Goal: Find specific page/section: Find specific page/section

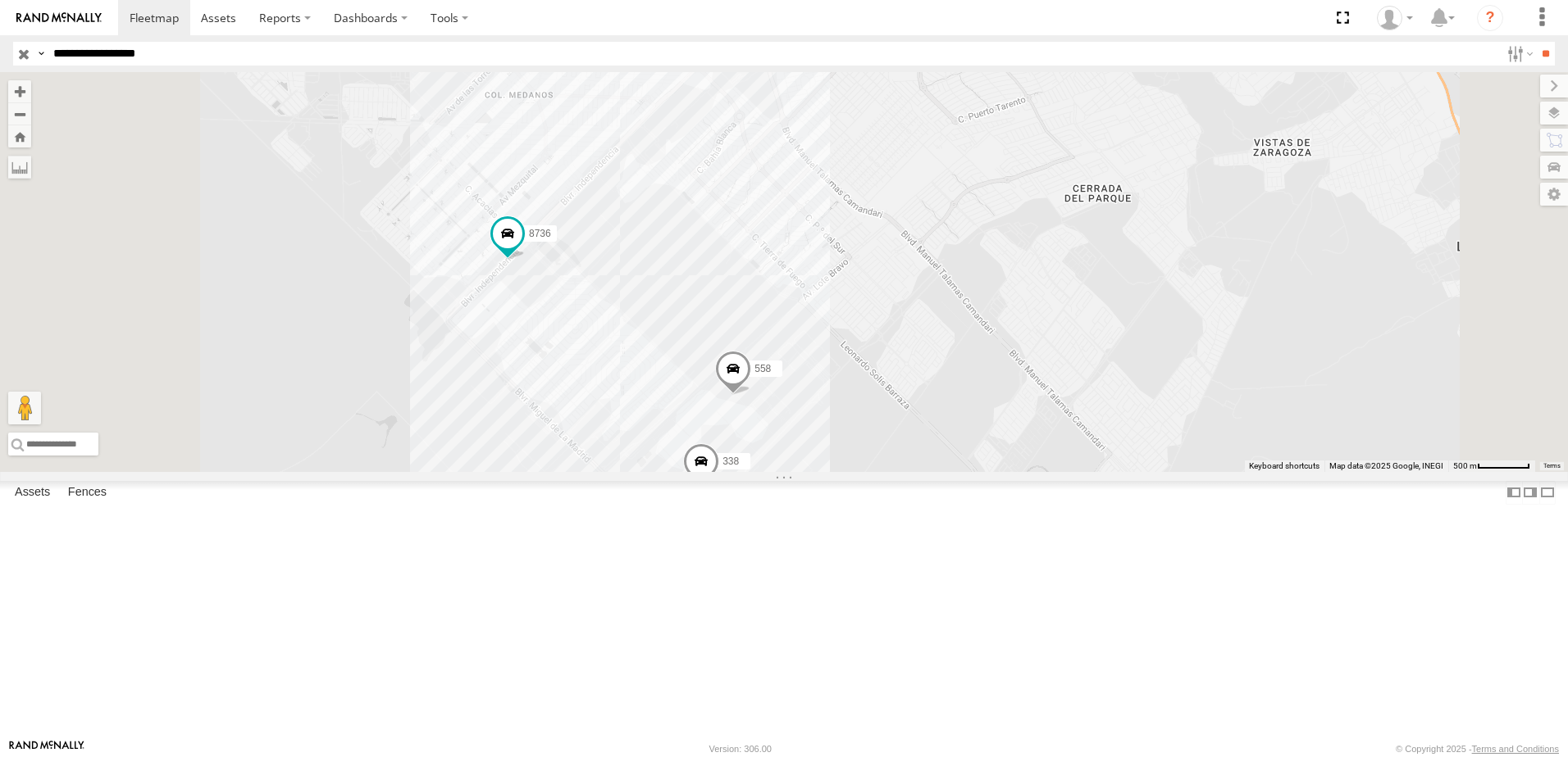
drag, startPoint x: 835, startPoint y: 527, endPoint x: 841, endPoint y: 459, distance: 68.3
click at [839, 453] on div "7323 8736 558 338" at bounding box center [784, 272] width 1568 height 400
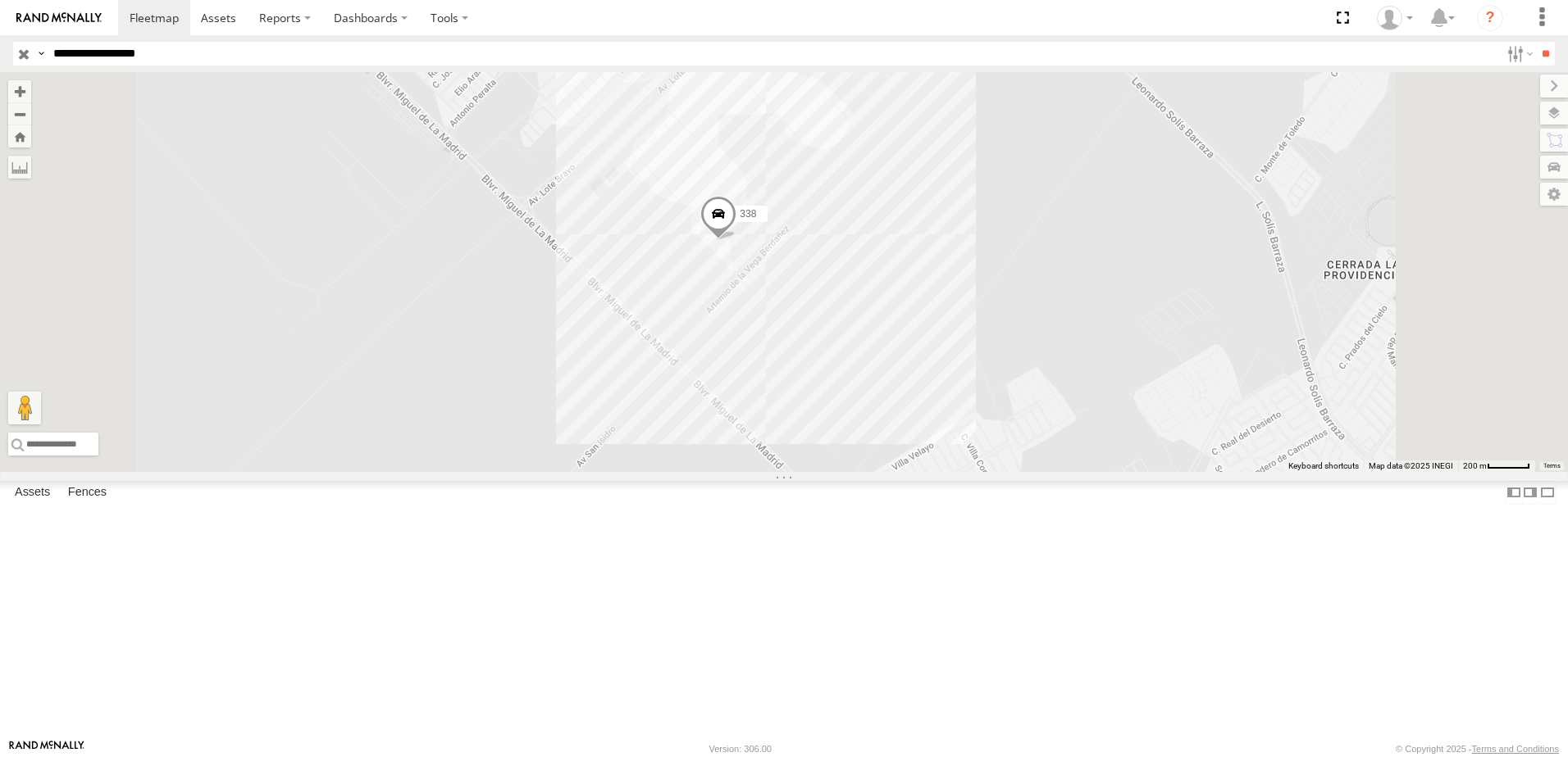
drag, startPoint x: 1103, startPoint y: 379, endPoint x: 1029, endPoint y: 518, distance: 157.5
click at [1038, 472] on div "7323 8736 558 338" at bounding box center [784, 272] width 1568 height 400
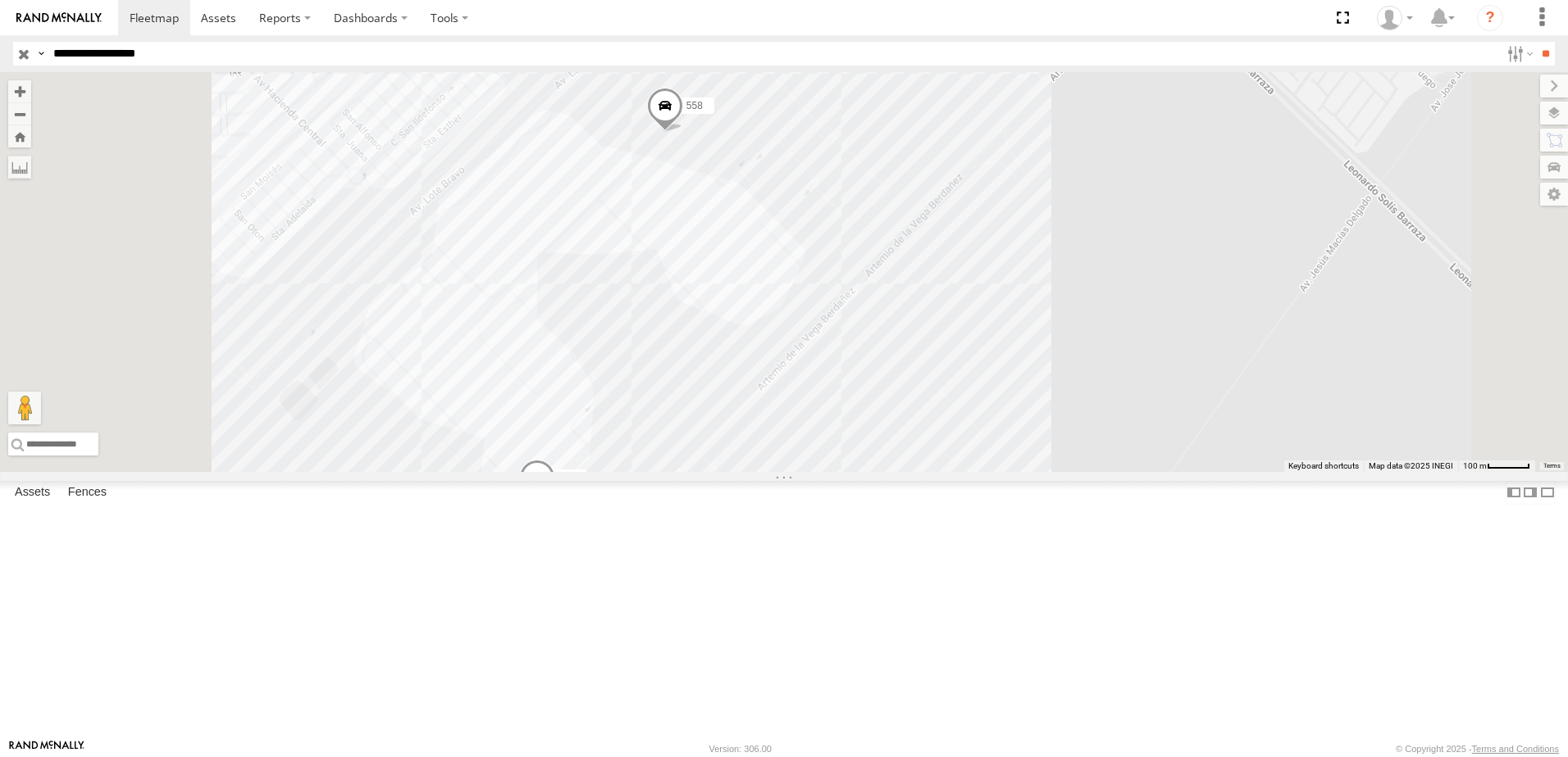
drag, startPoint x: 765, startPoint y: 582, endPoint x: 861, endPoint y: 366, distance: 236.4
click at [844, 472] on div "7323 8736 558 338" at bounding box center [784, 272] width 1568 height 400
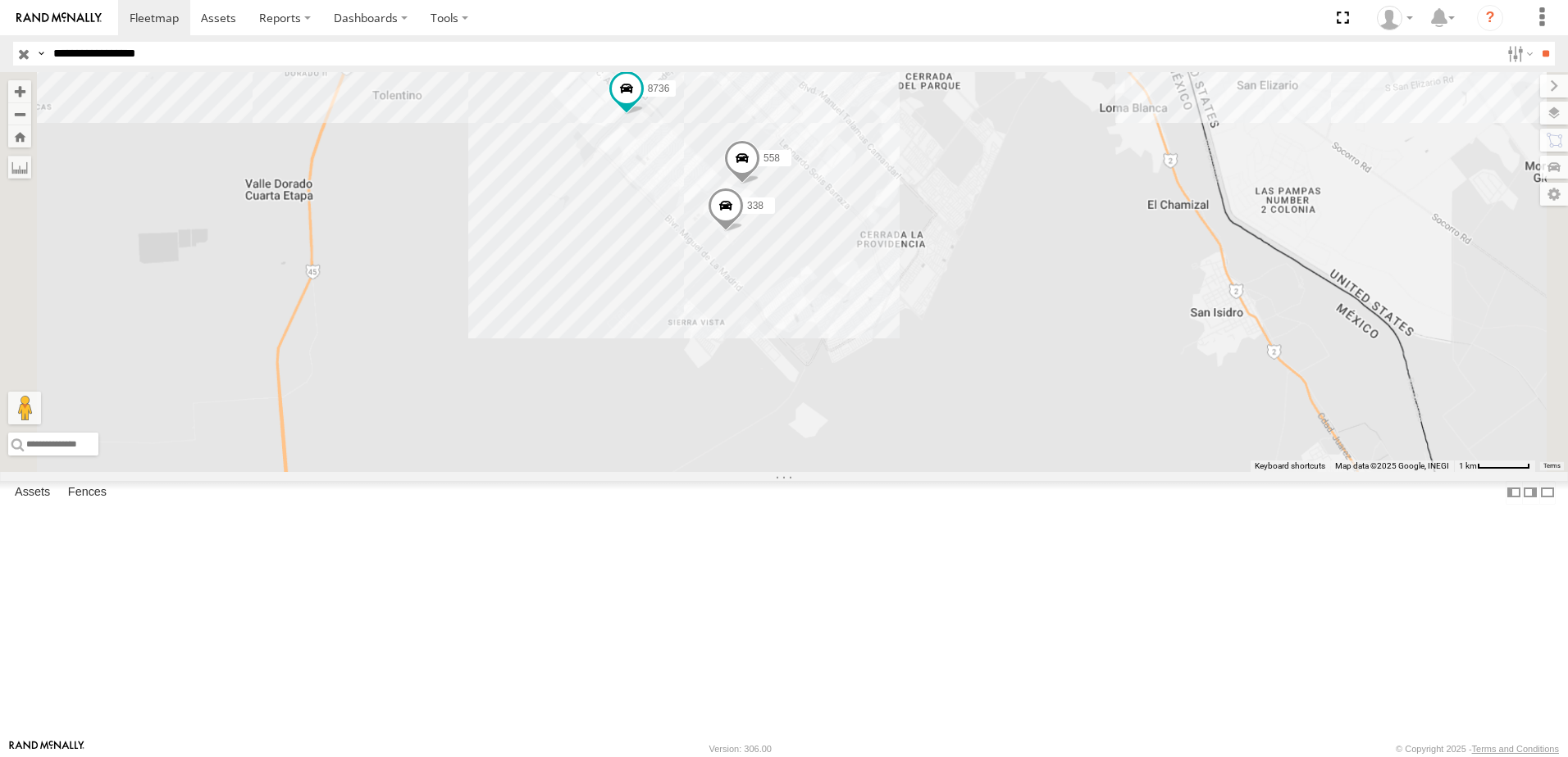
drag, startPoint x: 1110, startPoint y: 229, endPoint x: 1041, endPoint y: 502, distance: 281.6
click at [1056, 472] on div "7323 8736 558 338" at bounding box center [784, 272] width 1568 height 400
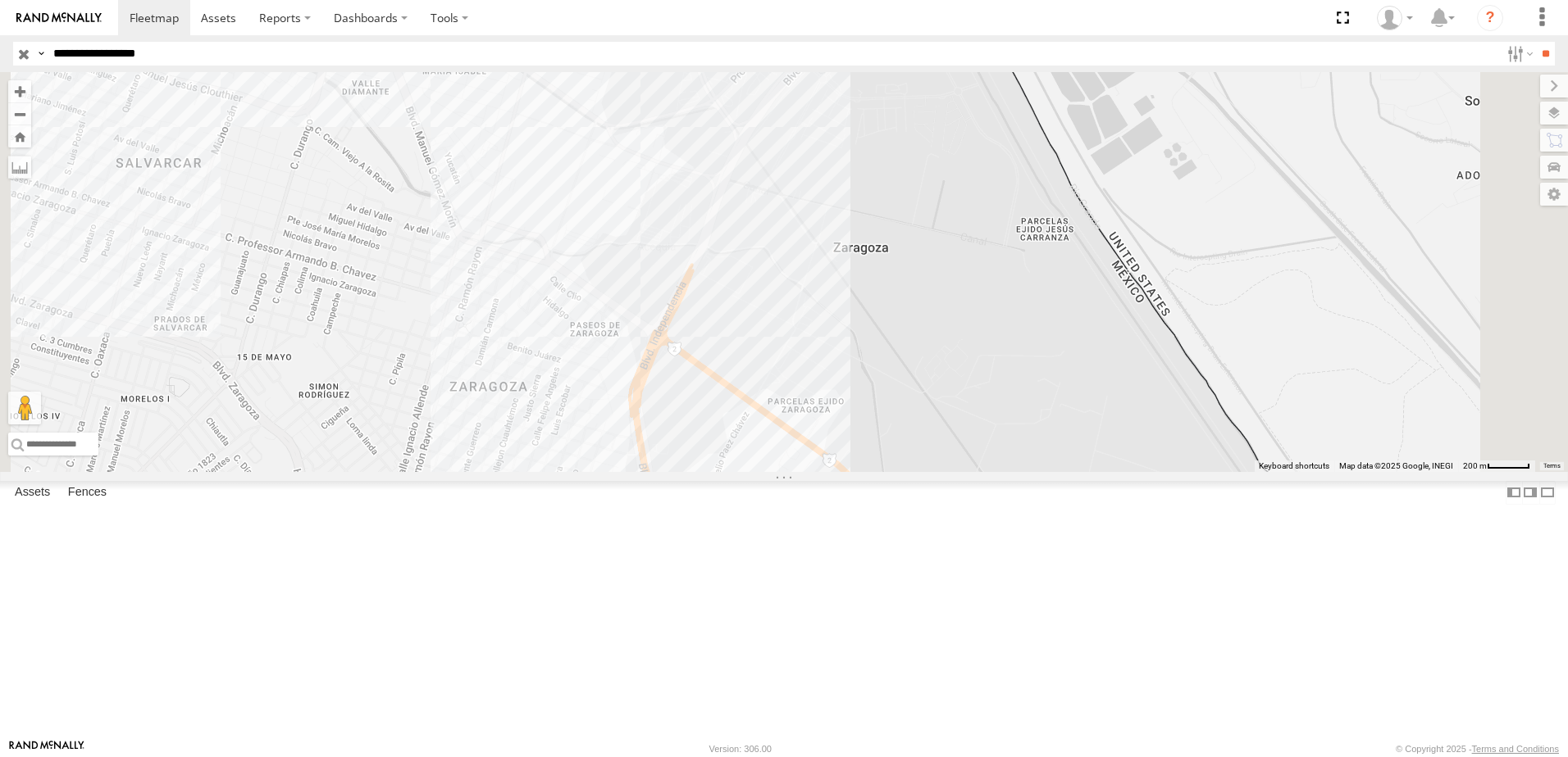
drag, startPoint x: 1057, startPoint y: 253, endPoint x: 984, endPoint y: 445, distance: 205.4
click at [988, 443] on div "7323 8736 558 338" at bounding box center [784, 272] width 1568 height 400
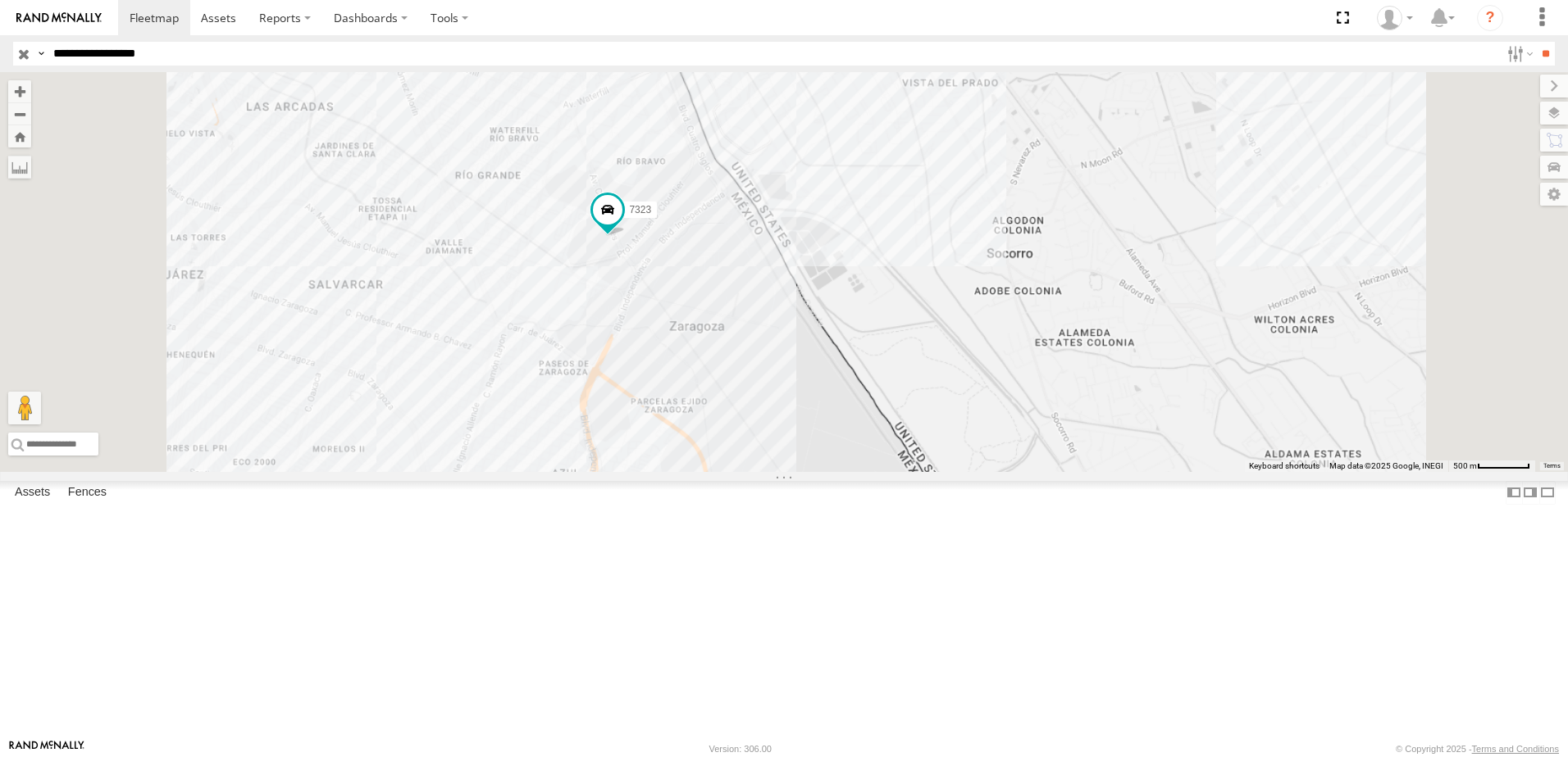
drag, startPoint x: 861, startPoint y: 659, endPoint x: 888, endPoint y: 416, distance: 244.5
click at [888, 416] on div "7323 8736 558 338" at bounding box center [784, 272] width 1568 height 400
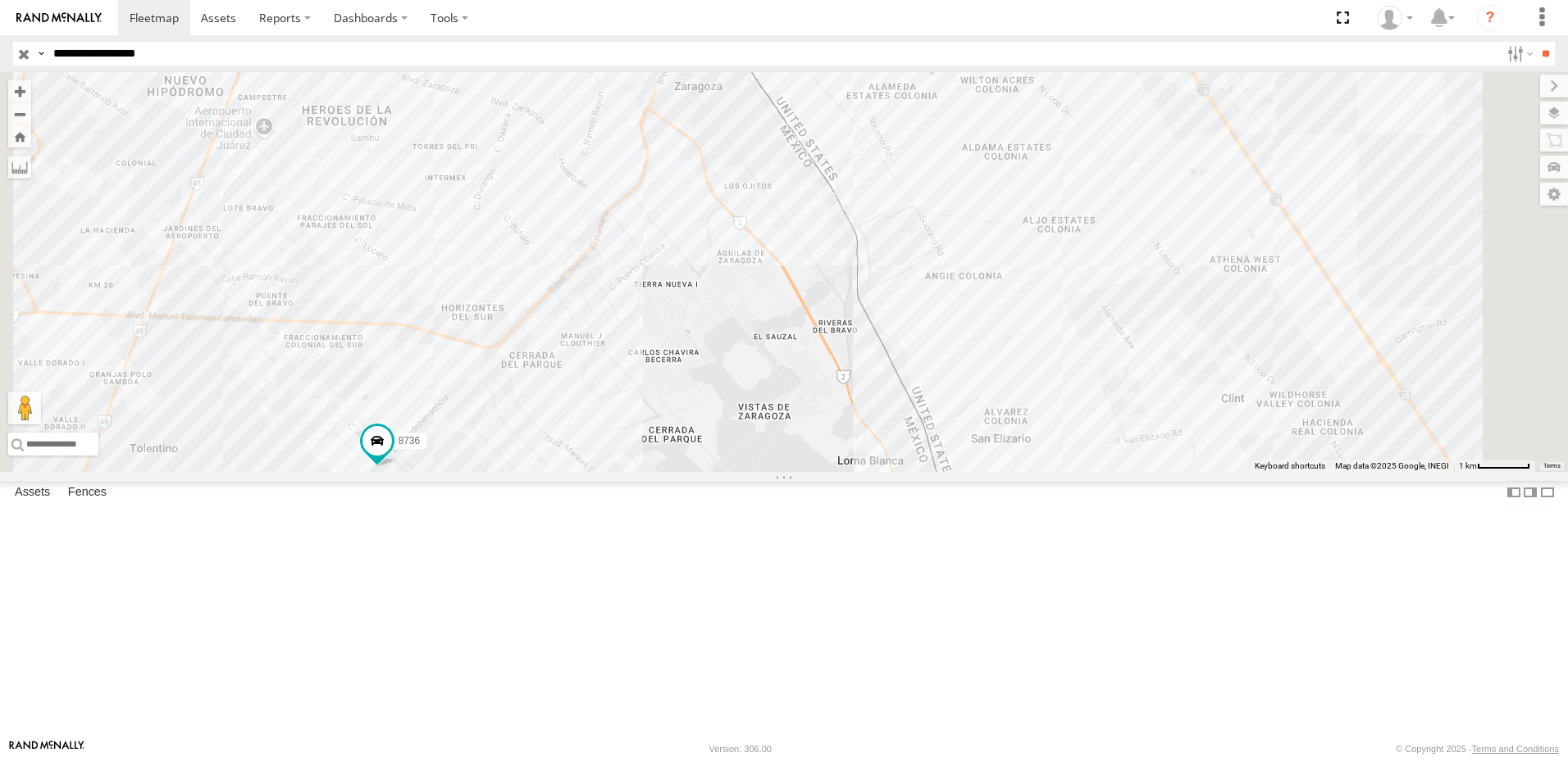
drag, startPoint x: 803, startPoint y: 660, endPoint x: 825, endPoint y: 439, distance: 222.1
click at [825, 439] on div "7323 8736 558 338" at bounding box center [784, 272] width 1568 height 400
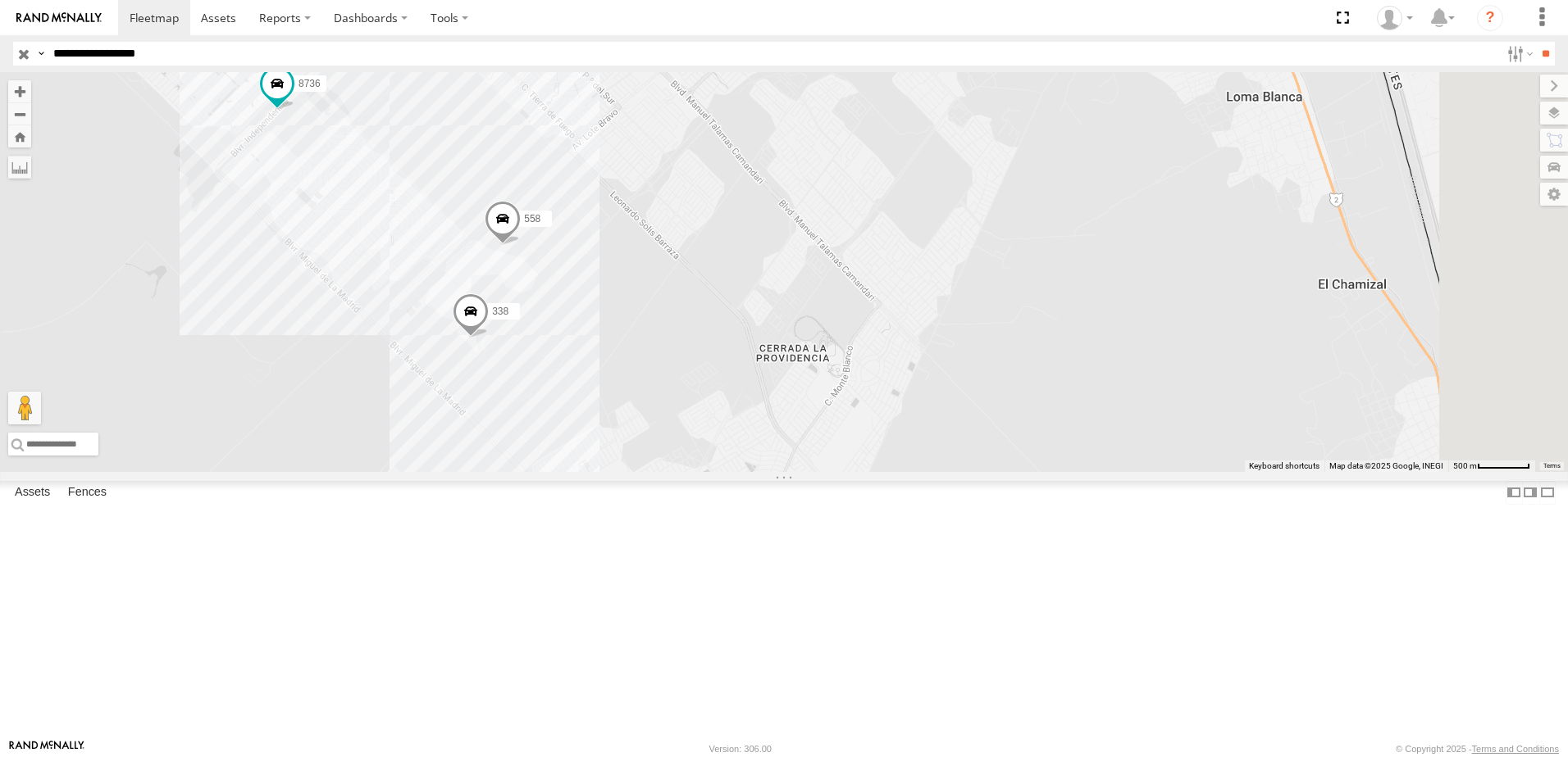
drag, startPoint x: 801, startPoint y: 299, endPoint x: 761, endPoint y: 463, distance: 168.8
click at [762, 463] on div "7323 8736 558 338" at bounding box center [784, 272] width 1568 height 400
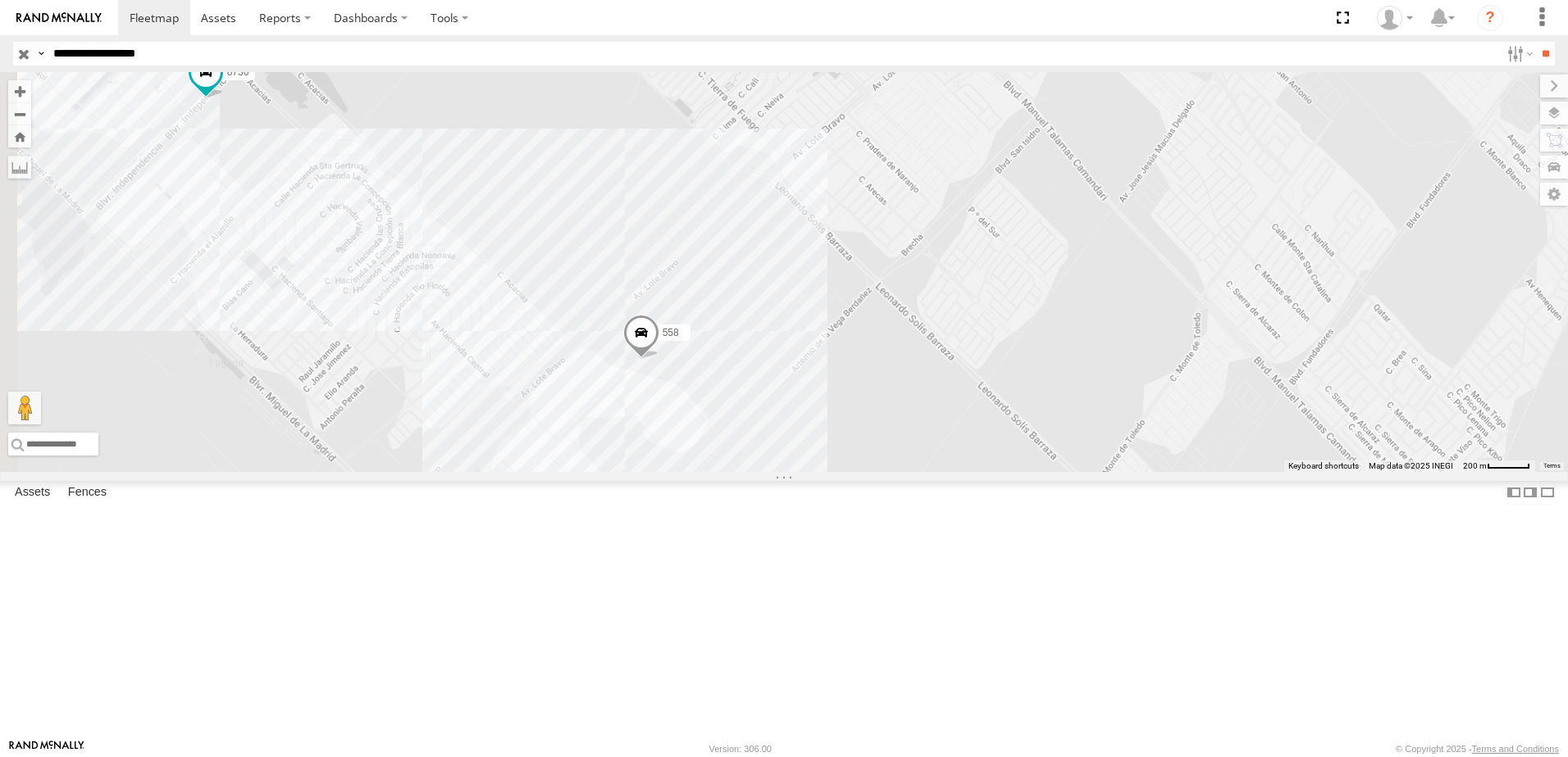
drag, startPoint x: 670, startPoint y: 512, endPoint x: 885, endPoint y: 461, distance: 221.0
click at [894, 442] on div "7323 8736 558 338" at bounding box center [784, 272] width 1568 height 400
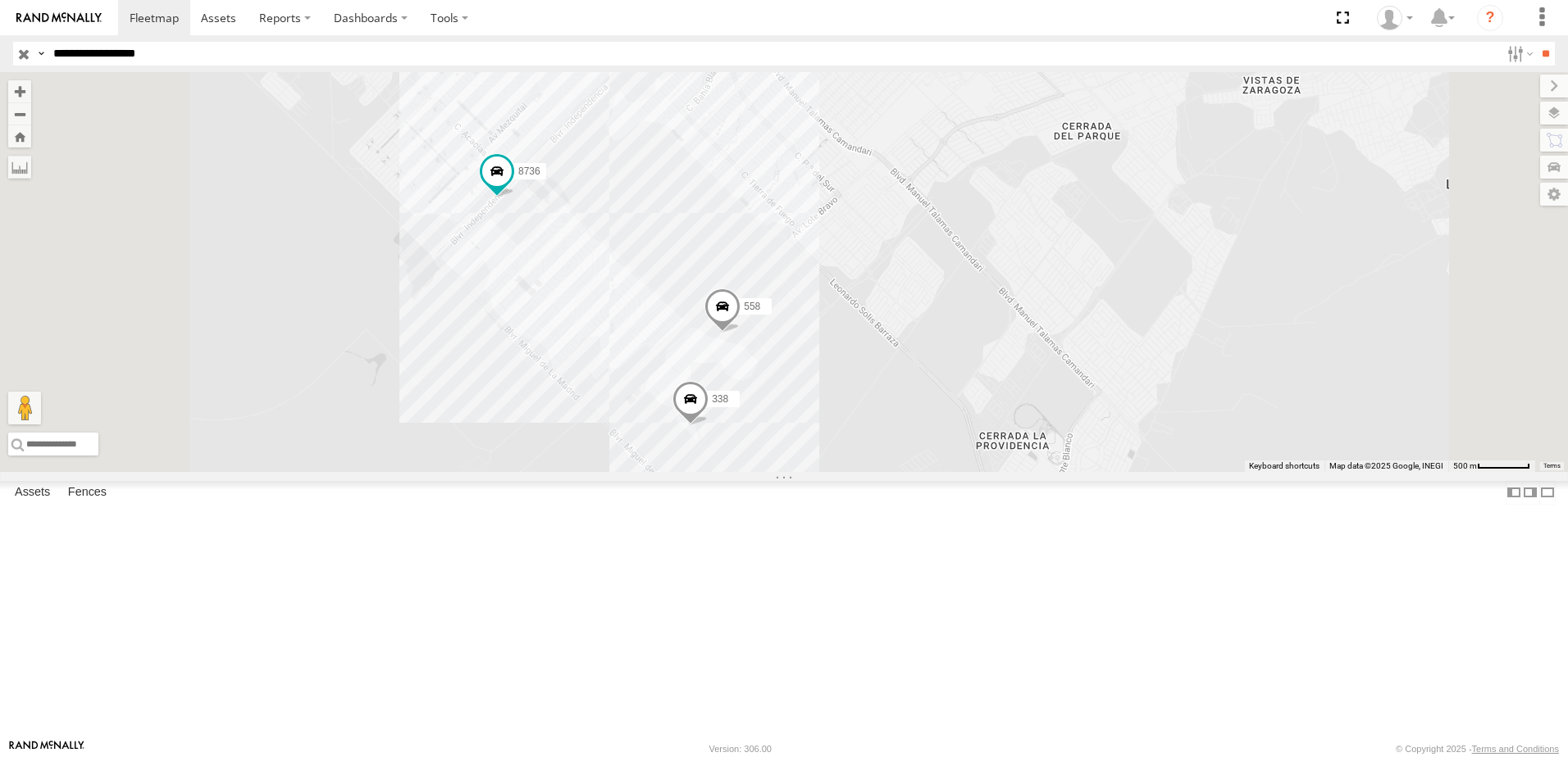
drag, startPoint x: 1077, startPoint y: 513, endPoint x: 996, endPoint y: 526, distance: 82.0
click at [1063, 472] on div "7323 8736 558 338" at bounding box center [784, 272] width 1568 height 400
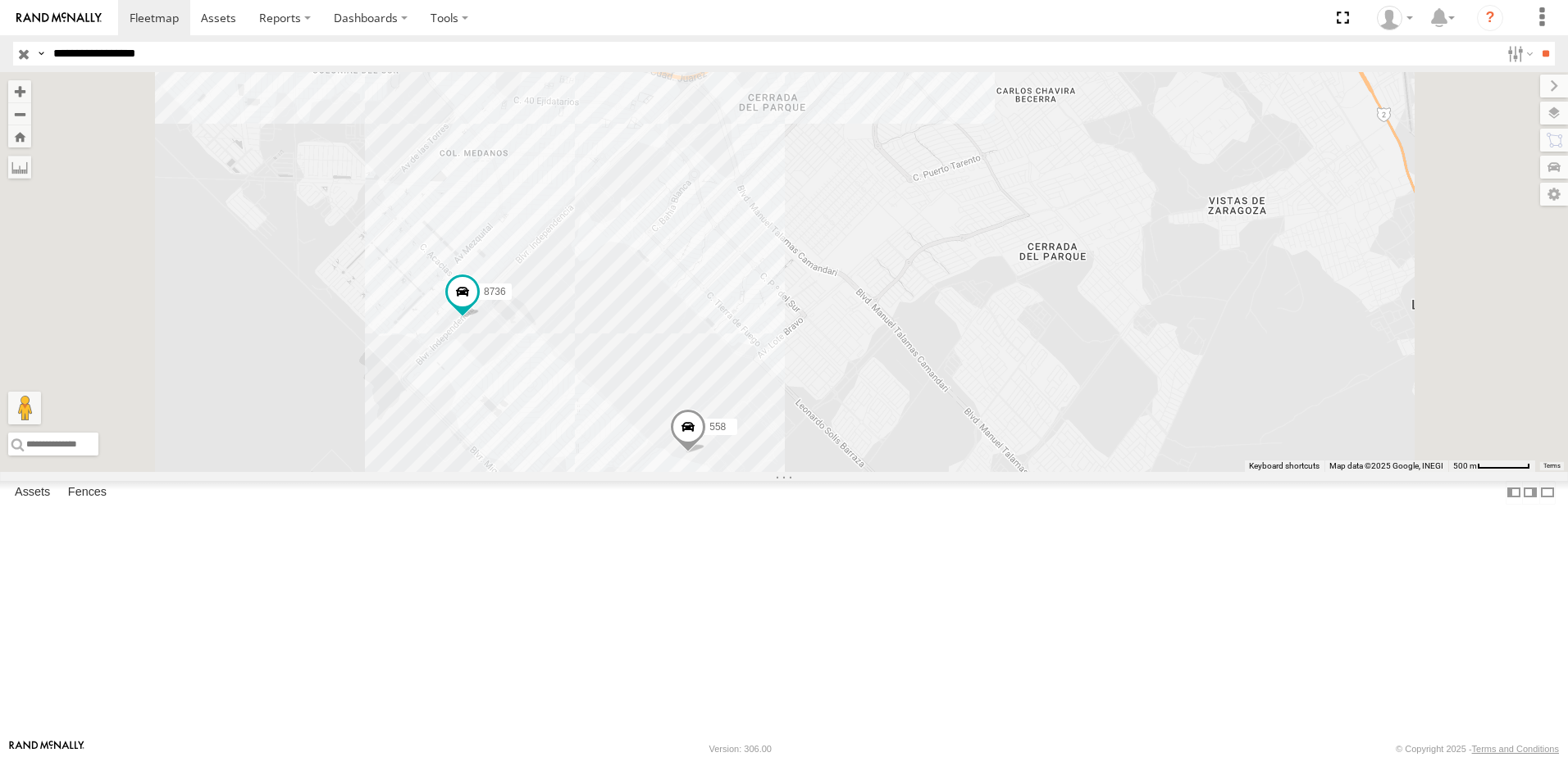
drag, startPoint x: 1004, startPoint y: 255, endPoint x: 886, endPoint y: 525, distance: 294.7
click at [890, 472] on div "7323 8736 558 338" at bounding box center [784, 272] width 1568 height 400
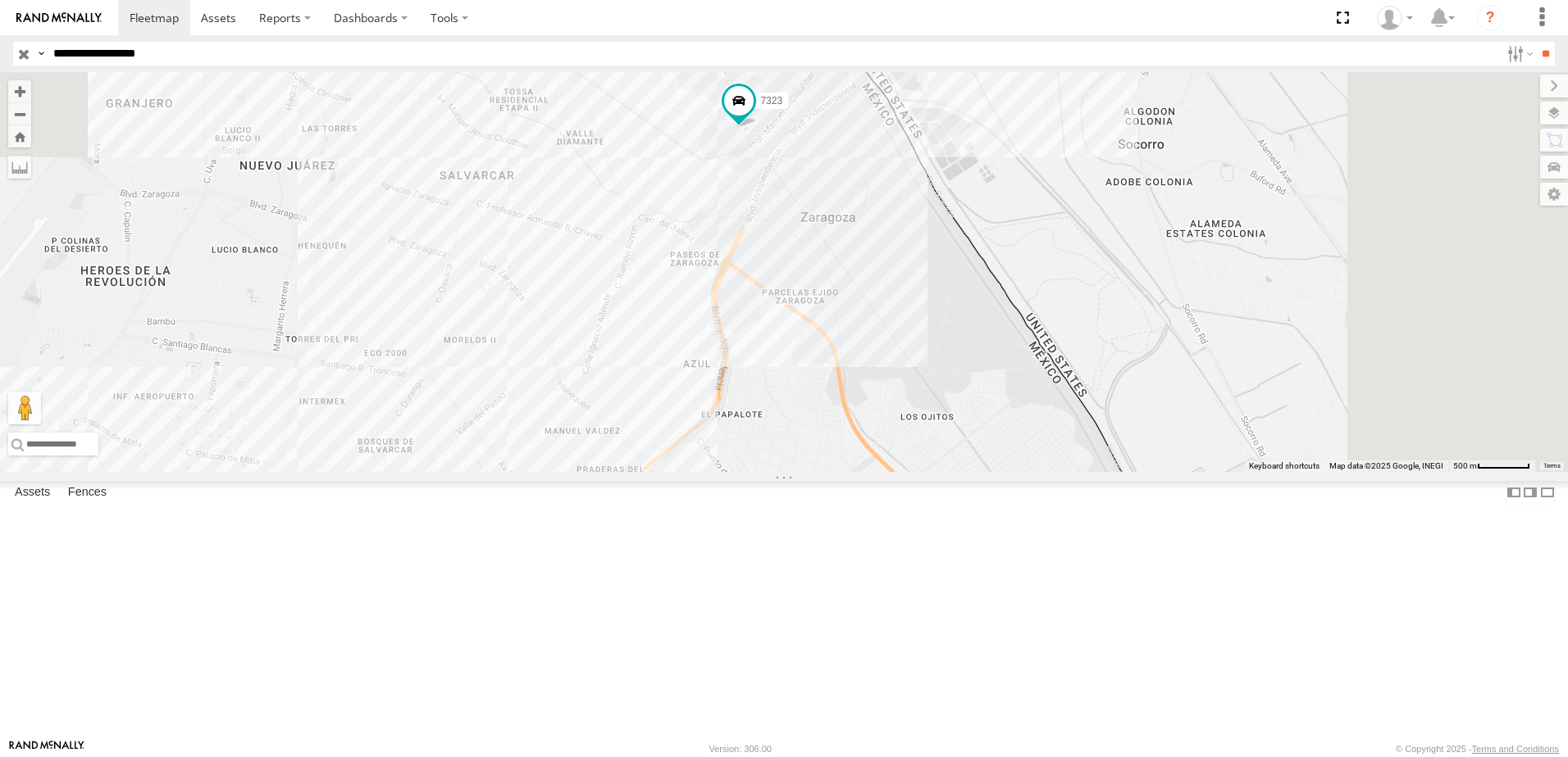
drag, startPoint x: 997, startPoint y: 212, endPoint x: 859, endPoint y: 431, distance: 258.9
click at [846, 460] on div "7323 8736 558 338" at bounding box center [784, 272] width 1568 height 400
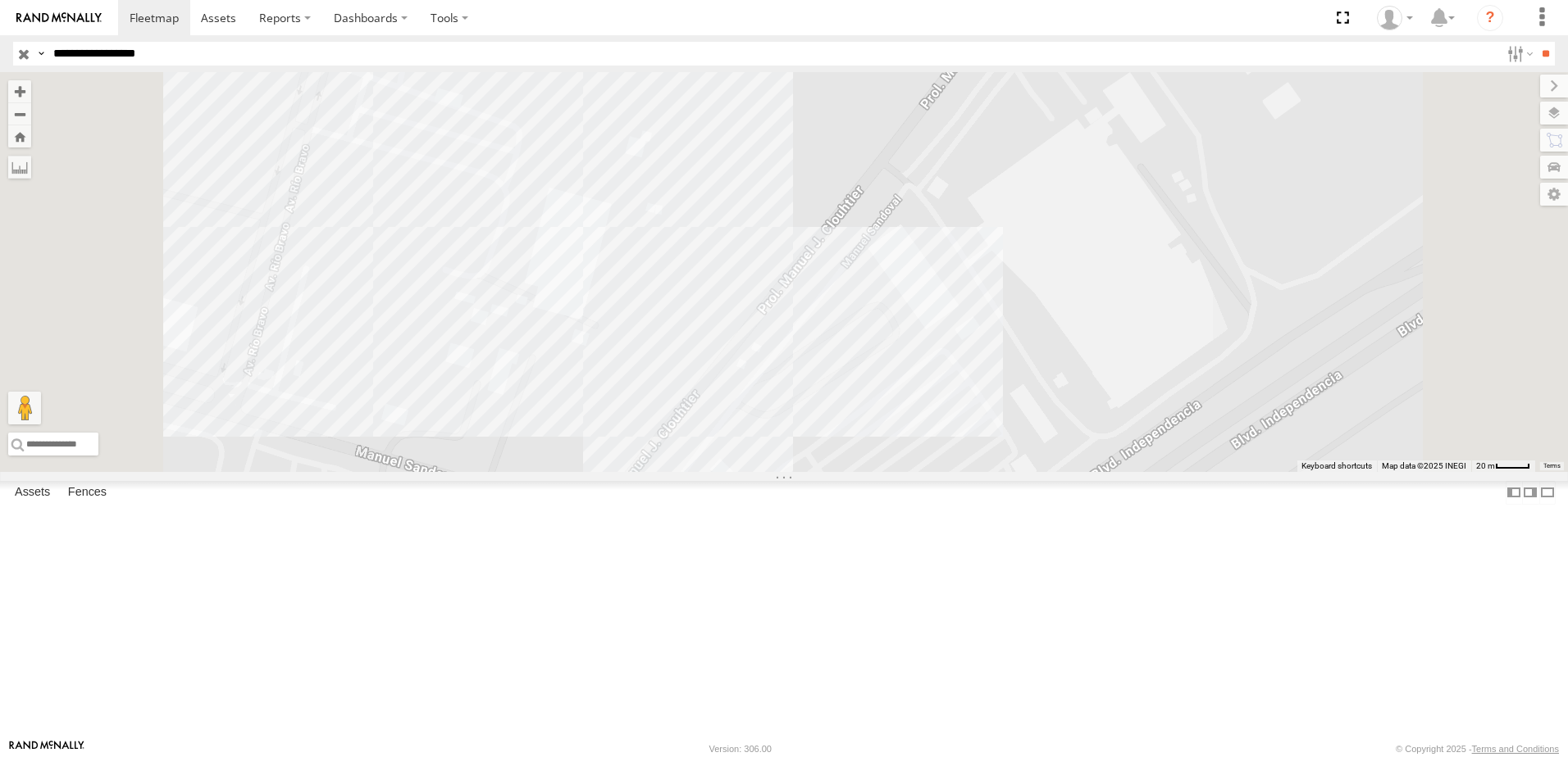
drag, startPoint x: 1012, startPoint y: 524, endPoint x: 963, endPoint y: 418, distance: 116.8
click at [995, 457] on div "7323 8736 558 338" at bounding box center [784, 272] width 1568 height 400
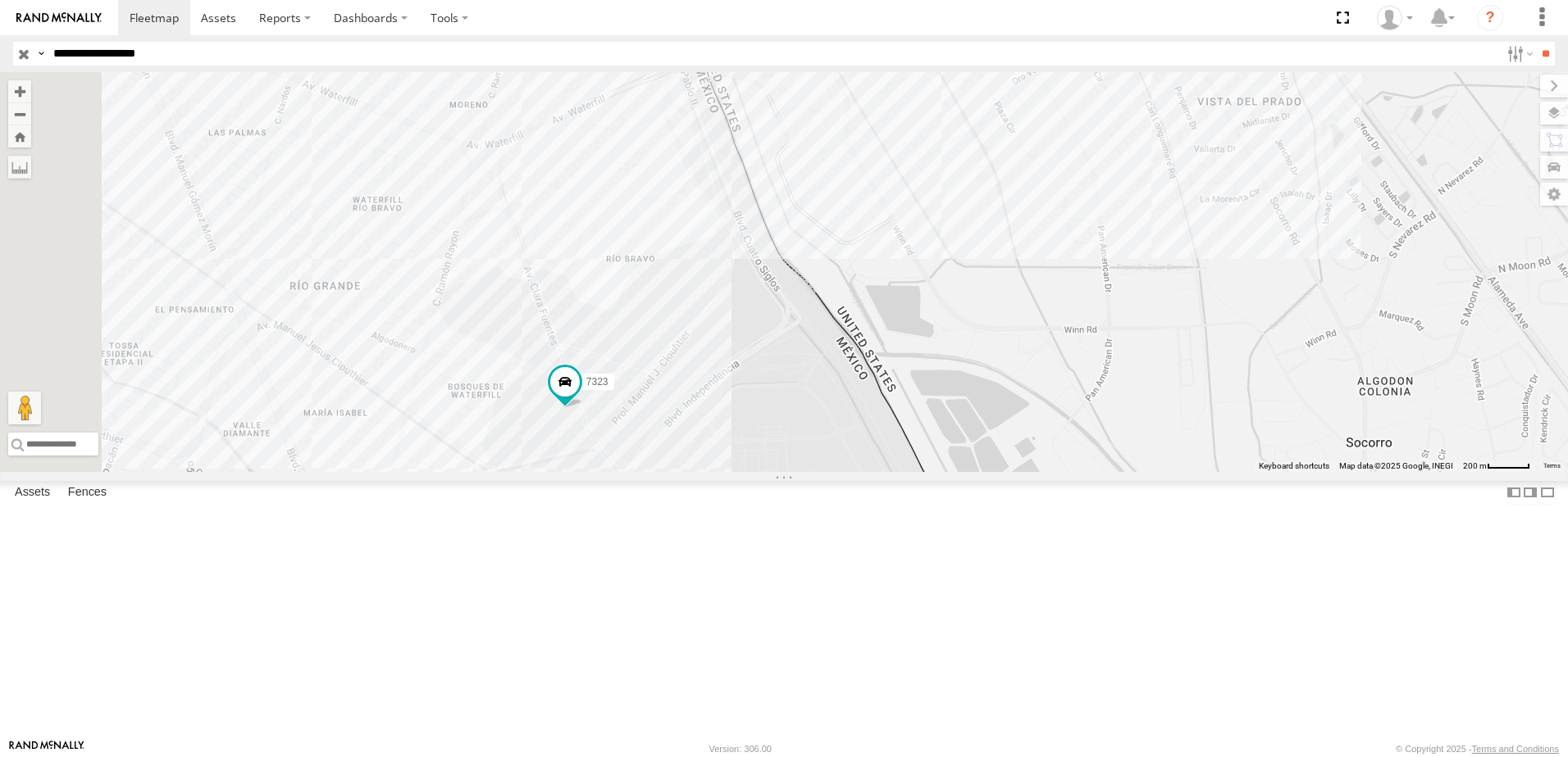
drag, startPoint x: 825, startPoint y: 627, endPoint x: 861, endPoint y: 307, distance: 322.0
click at [861, 307] on div "7323 8736 558 338" at bounding box center [784, 272] width 1568 height 400
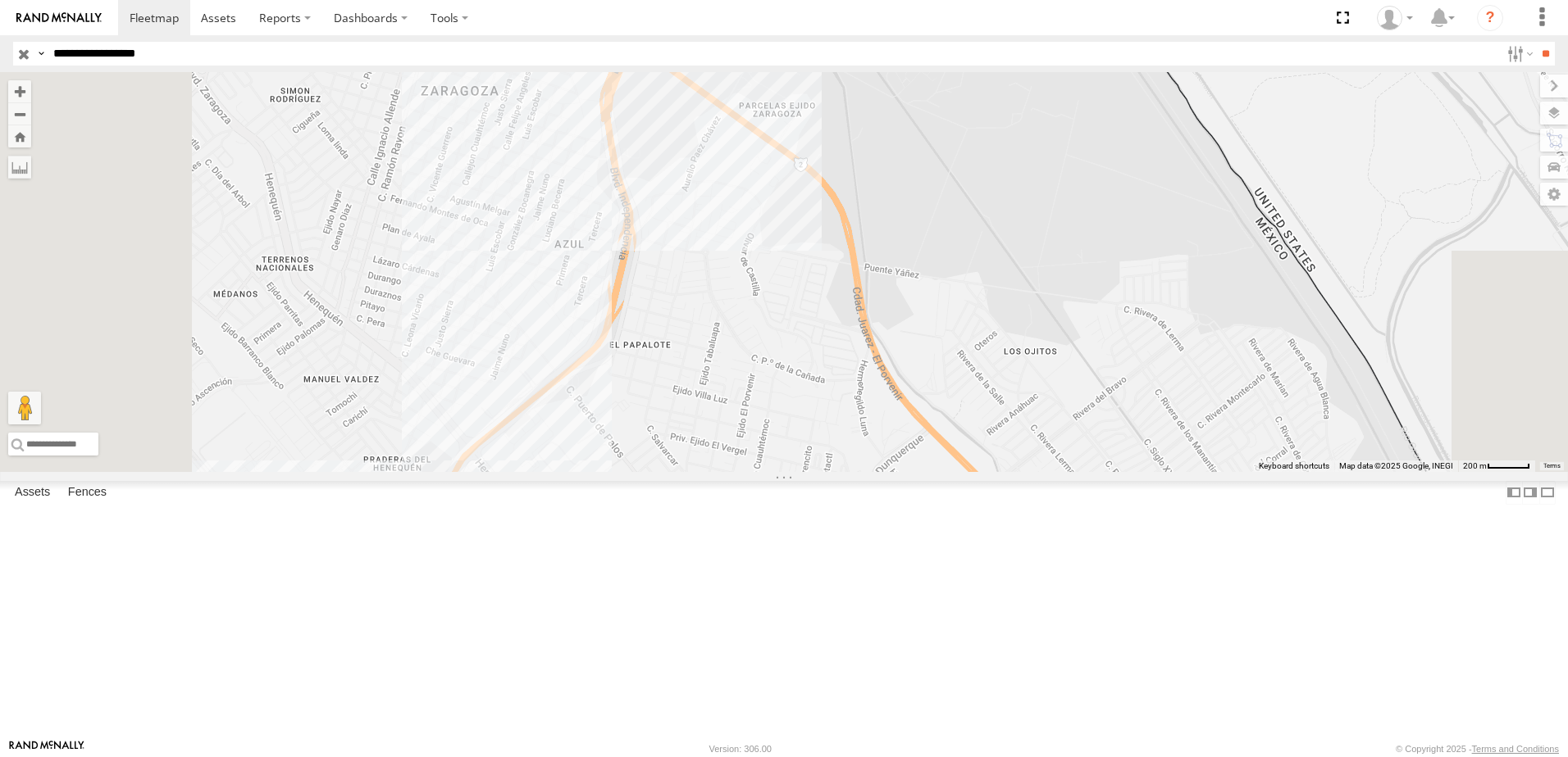
drag, startPoint x: 866, startPoint y: 594, endPoint x: 834, endPoint y: 303, distance: 292.8
click at [869, 377] on div "7323 8736 558 338" at bounding box center [784, 272] width 1568 height 400
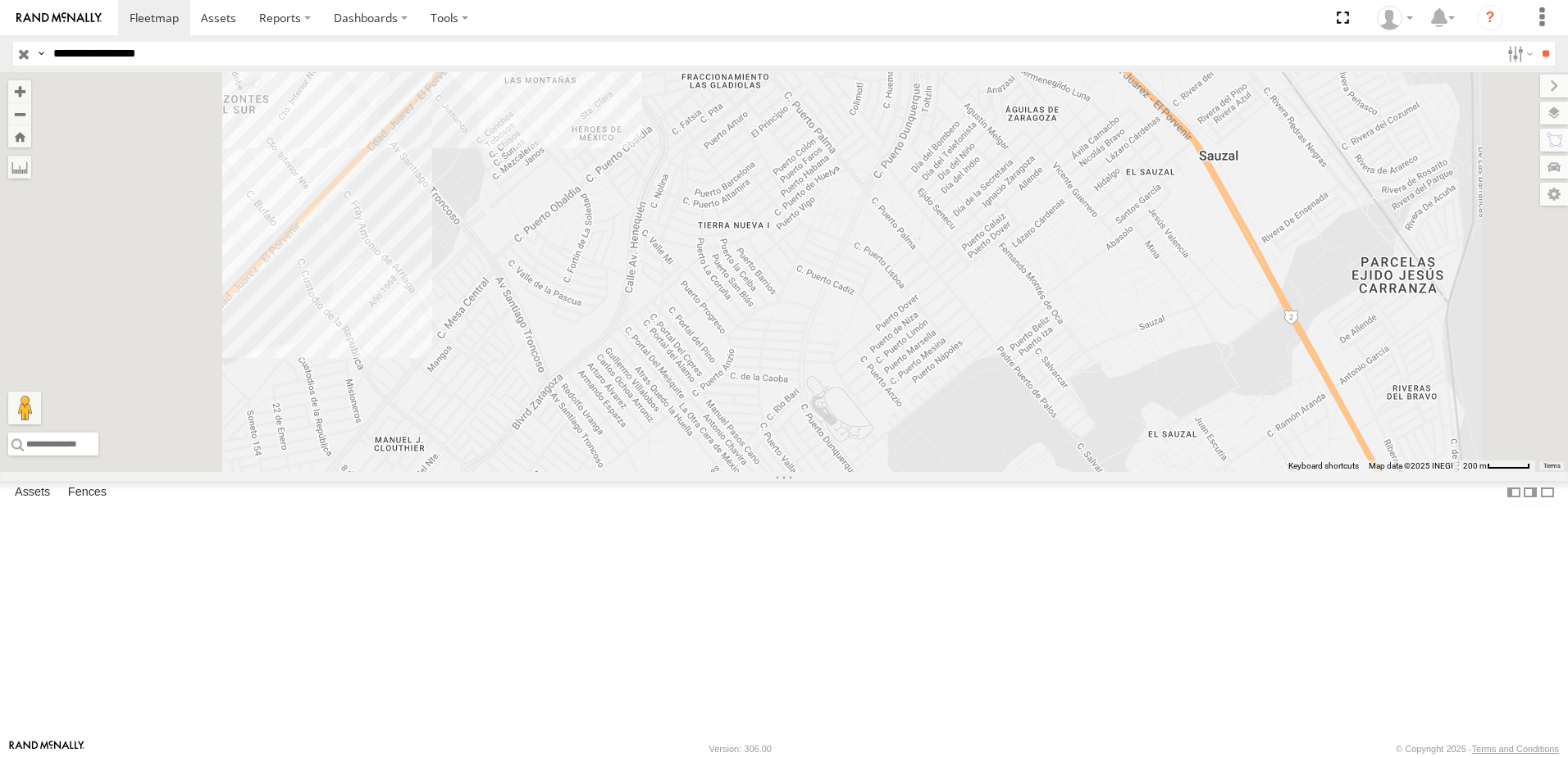
drag, startPoint x: 751, startPoint y: 535, endPoint x: 953, endPoint y: 154, distance: 431.2
click at [953, 154] on div "7323 8736 558 338" at bounding box center [784, 272] width 1568 height 400
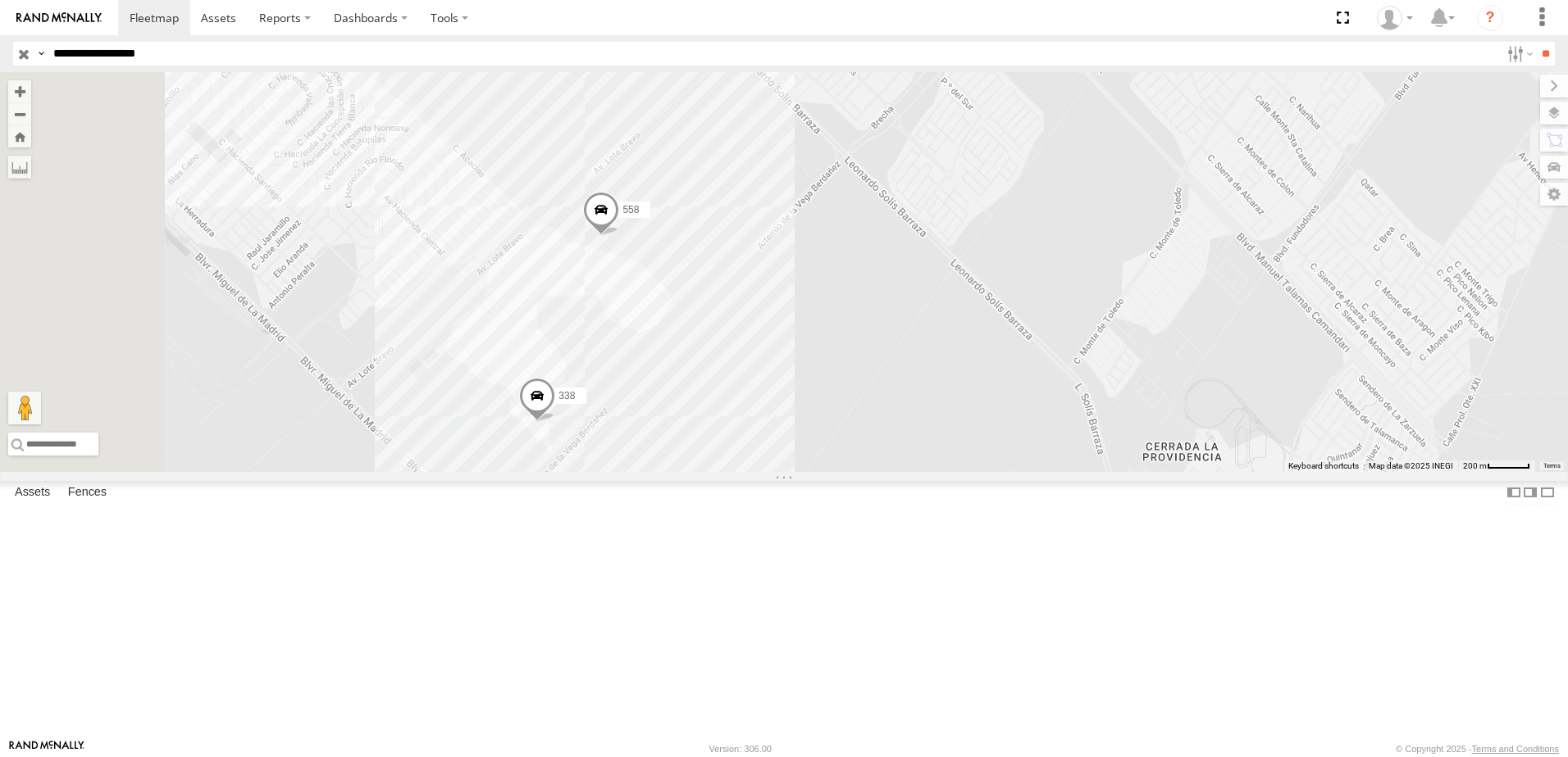
drag, startPoint x: 755, startPoint y: 546, endPoint x: 925, endPoint y: 317, distance: 285.2
click at [925, 320] on div "7323 8736 558 338" at bounding box center [784, 272] width 1568 height 400
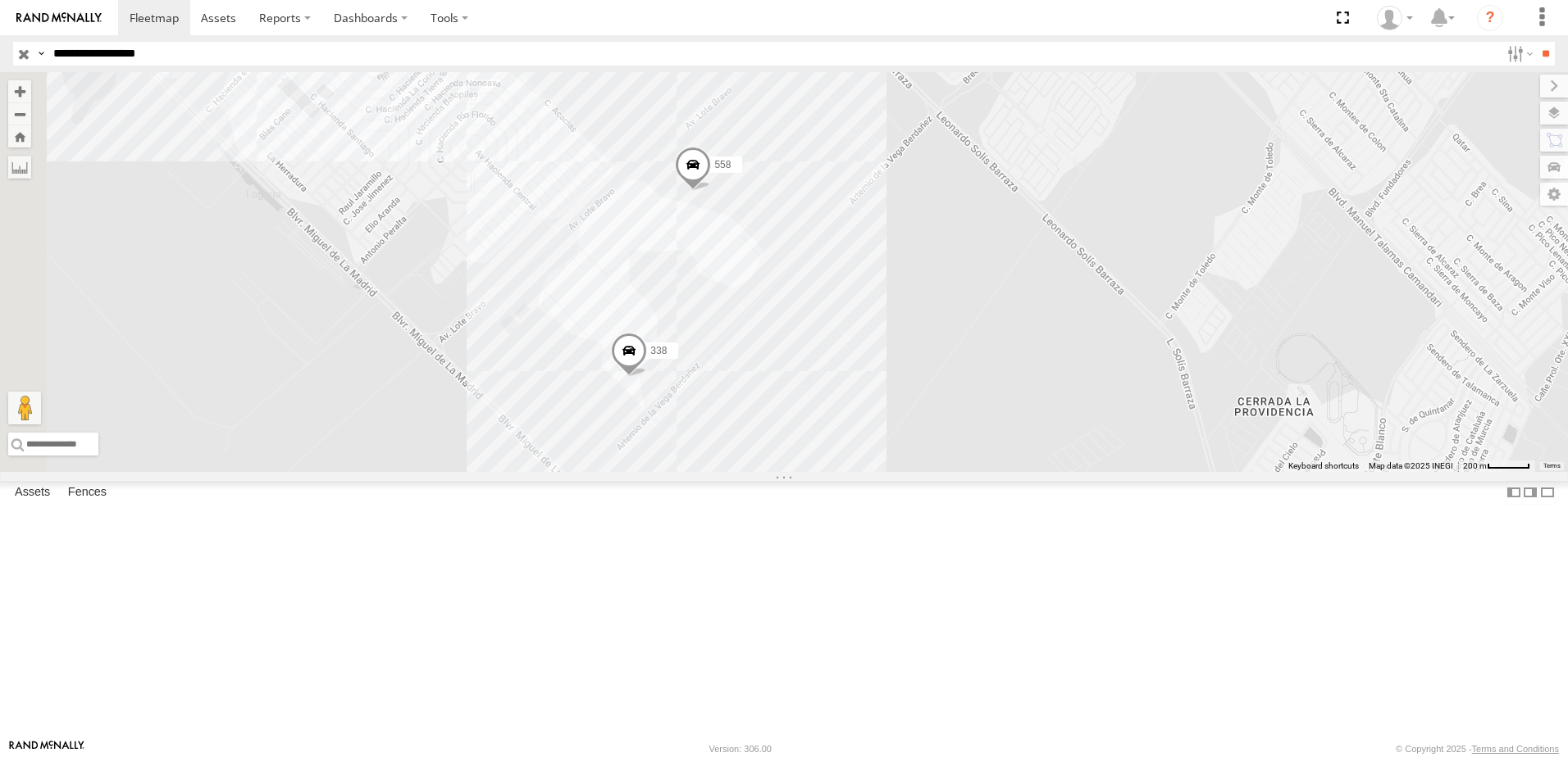
drag, startPoint x: 698, startPoint y: 213, endPoint x: 717, endPoint y: 354, distance: 142.3
click at [714, 350] on div "7323 8736 558 338" at bounding box center [784, 272] width 1568 height 400
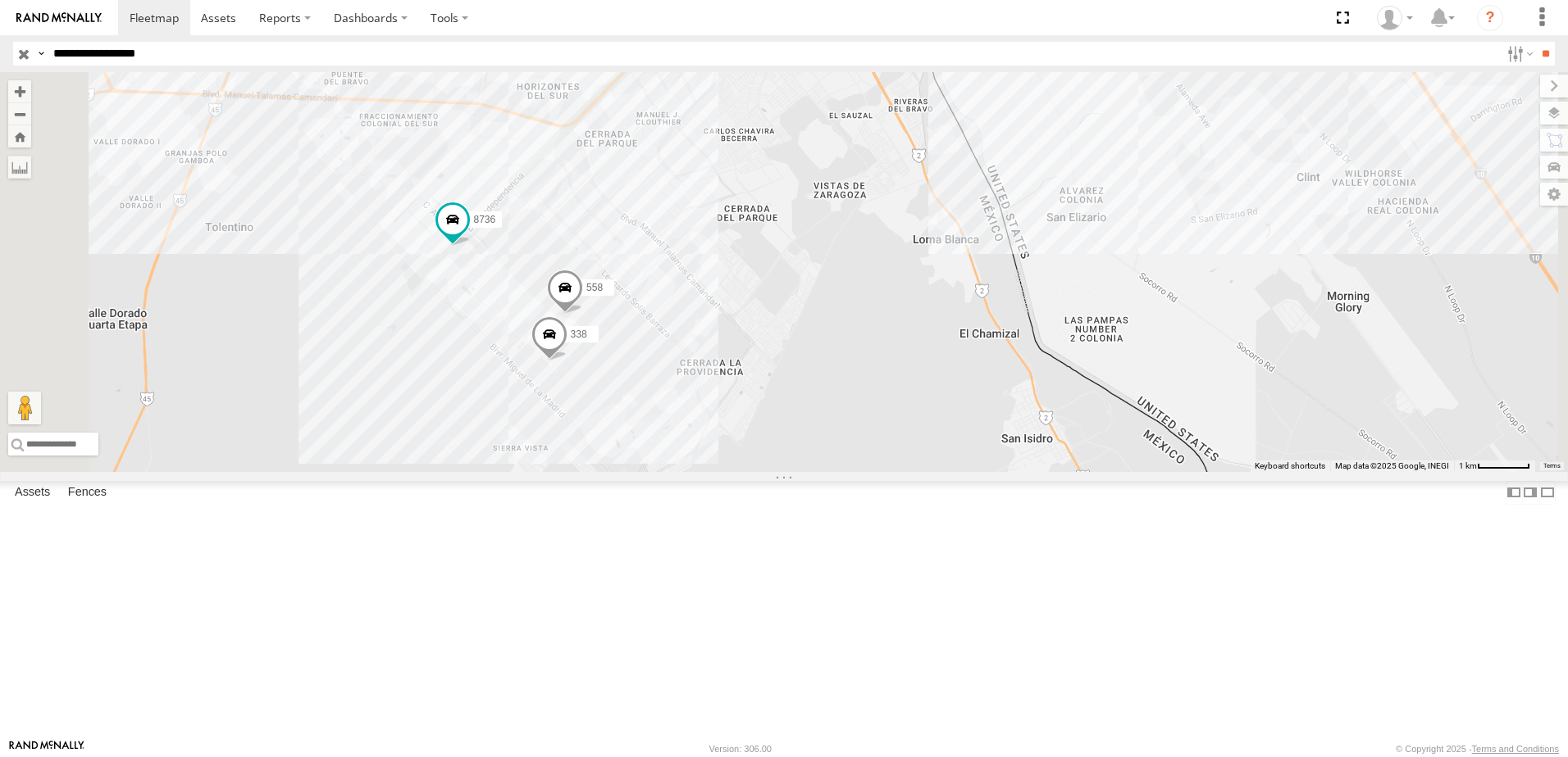
drag, startPoint x: 947, startPoint y: 334, endPoint x: 921, endPoint y: 375, distance: 48.5
click at [947, 380] on div "7323 8736 558 338" at bounding box center [784, 272] width 1568 height 400
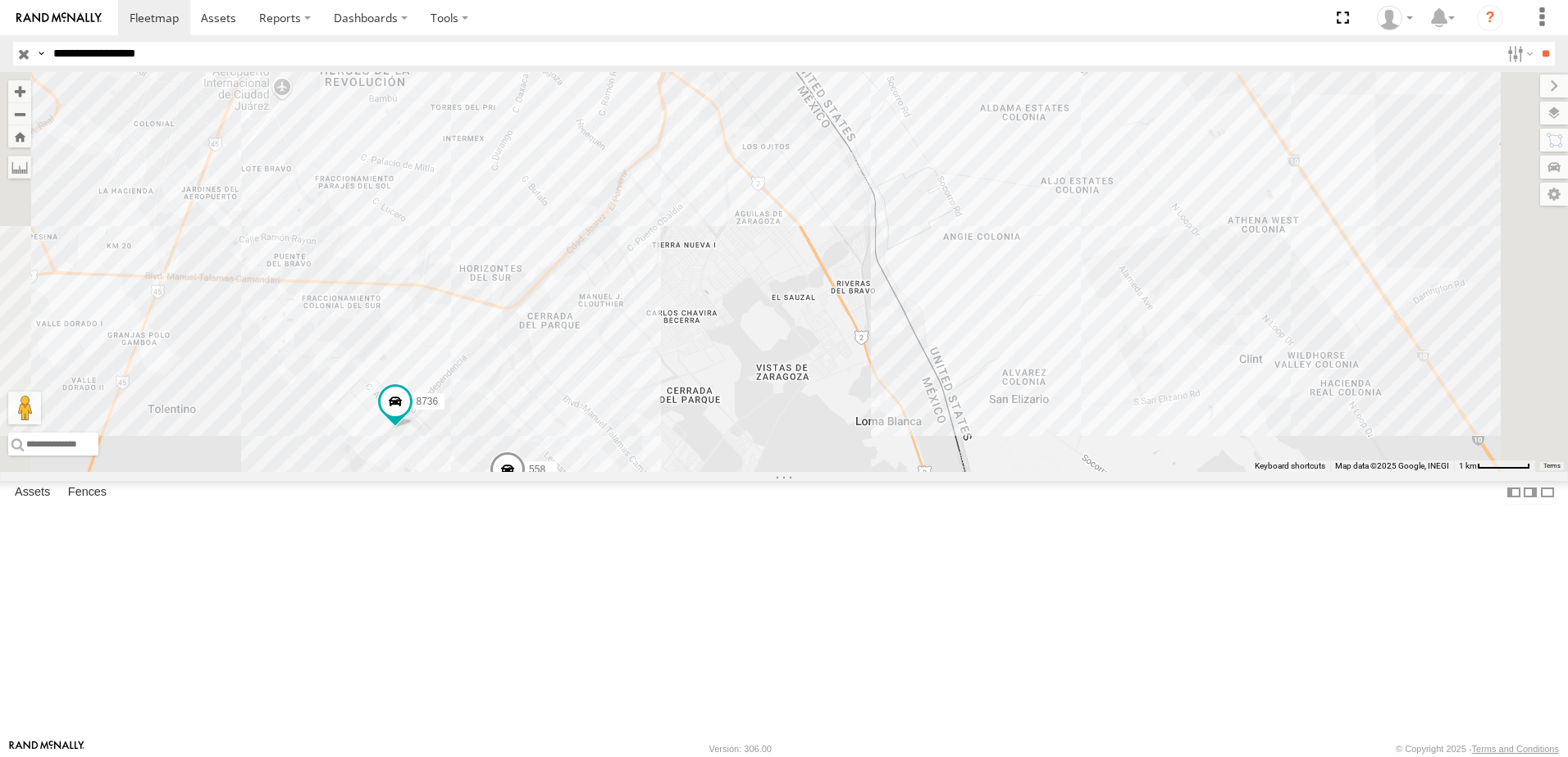
drag, startPoint x: 969, startPoint y: 309, endPoint x: 966, endPoint y: 326, distance: 17.3
click at [966, 326] on div "7323 8736 558 338" at bounding box center [784, 272] width 1568 height 400
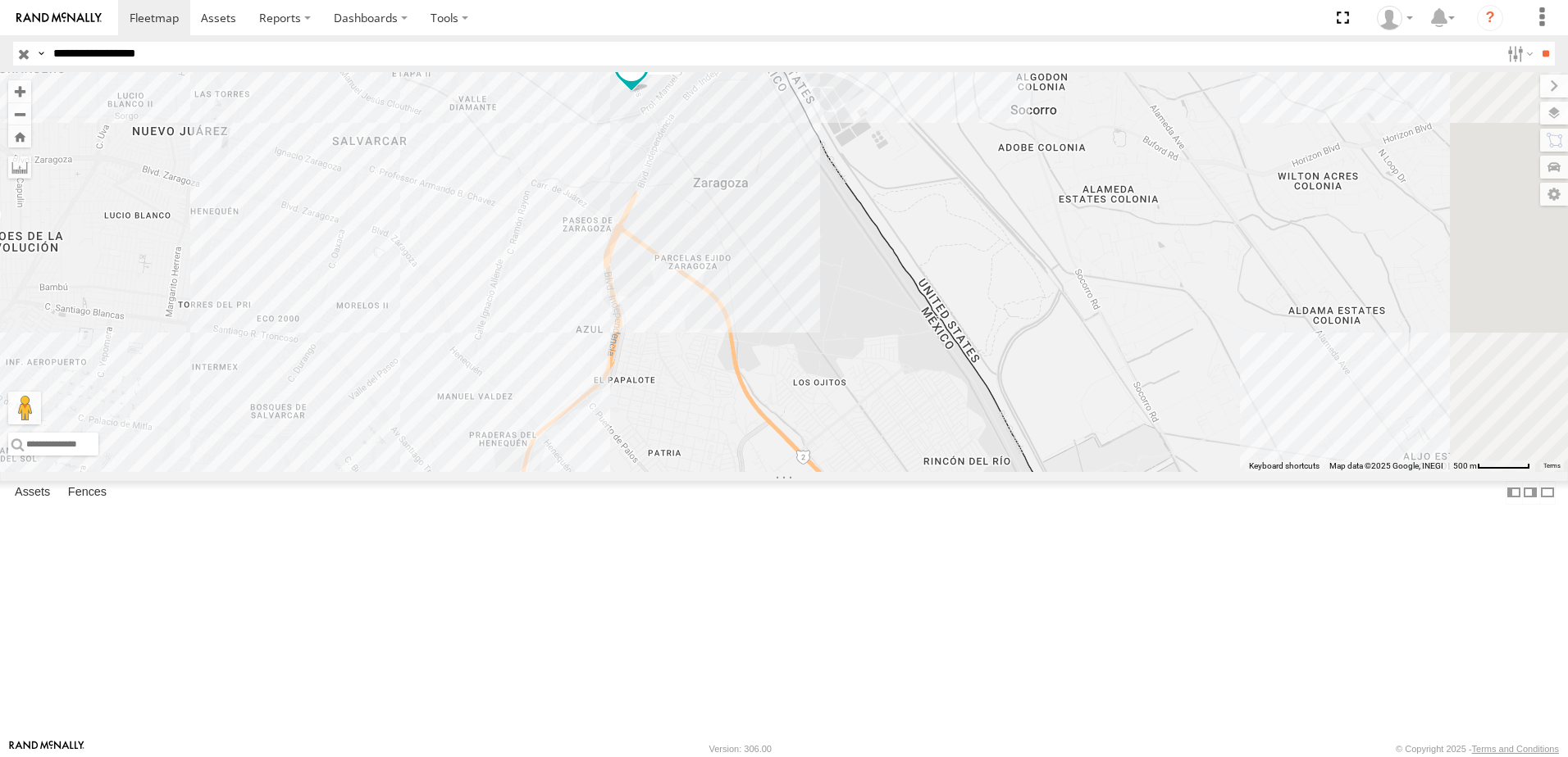
drag, startPoint x: 931, startPoint y: 212, endPoint x: 914, endPoint y: 378, distance: 166.9
click at [914, 378] on div "7323 8736 558 338" at bounding box center [784, 272] width 1568 height 400
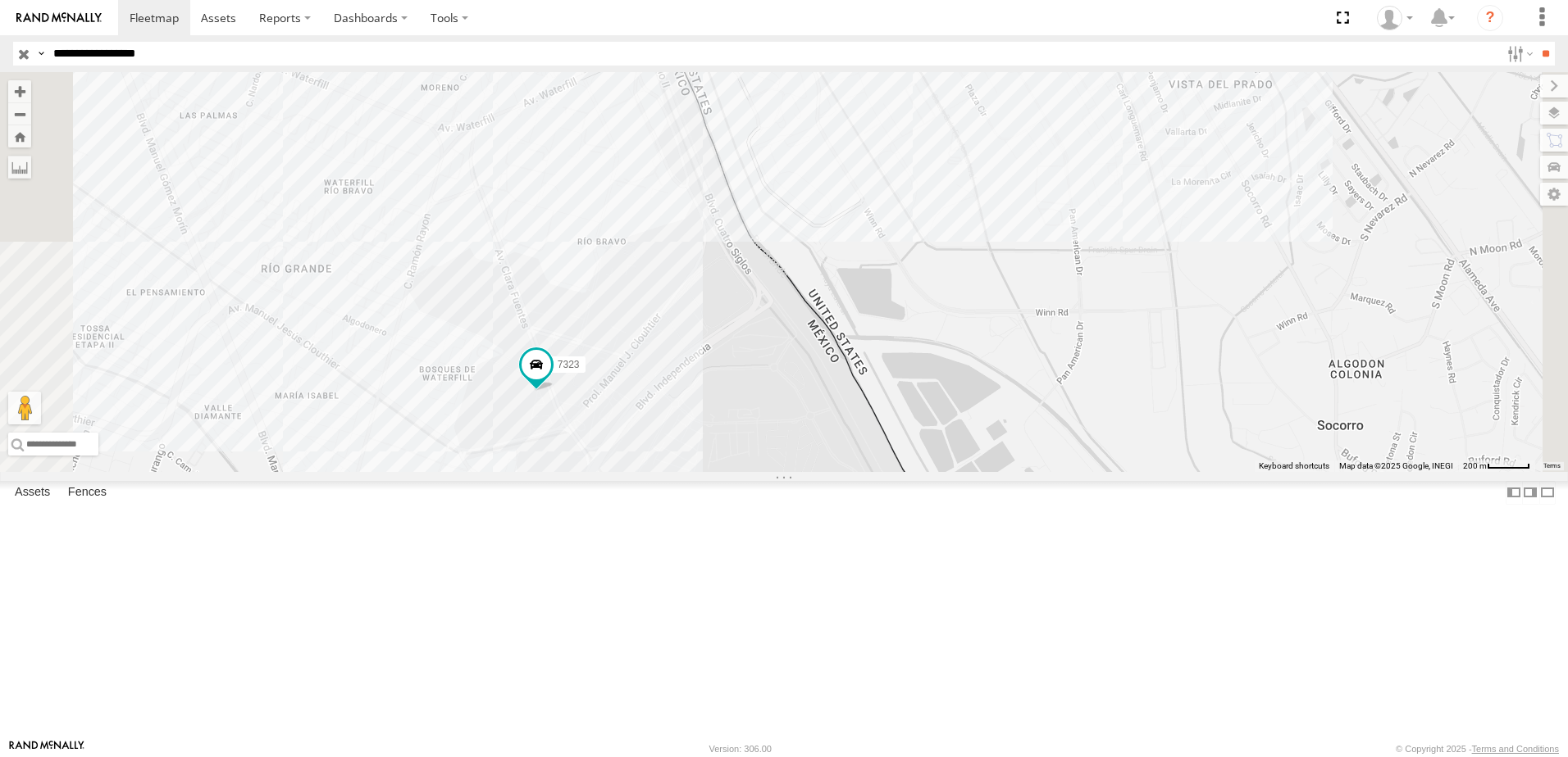
drag, startPoint x: 883, startPoint y: 583, endPoint x: 919, endPoint y: 321, distance: 264.5
click at [919, 325] on div "7323 8736 558 338" at bounding box center [784, 272] width 1568 height 400
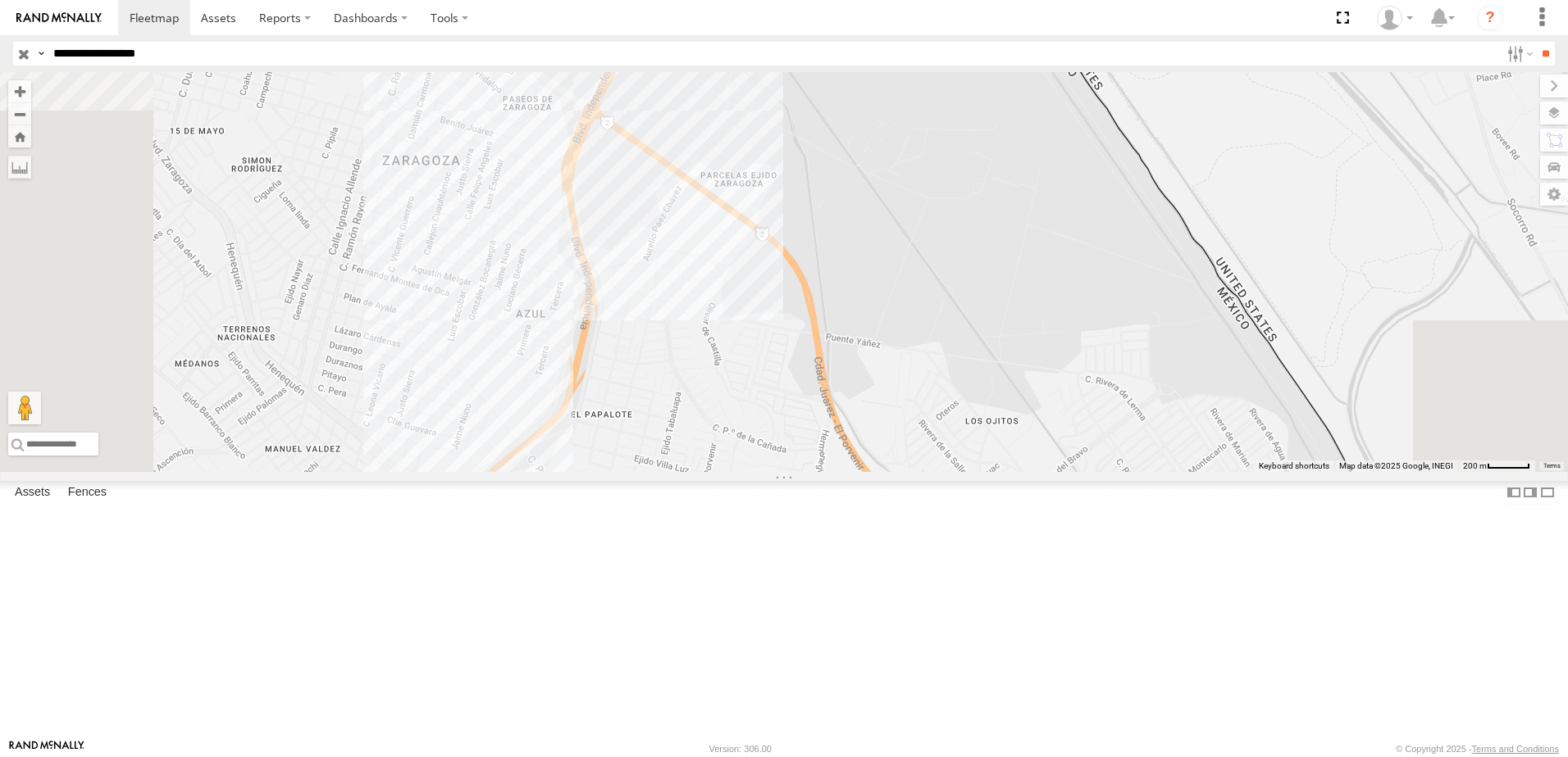
drag, startPoint x: 882, startPoint y: 449, endPoint x: 904, endPoint y: 312, distance: 138.8
click at [899, 334] on div "7323 8736 558 338" at bounding box center [784, 272] width 1568 height 400
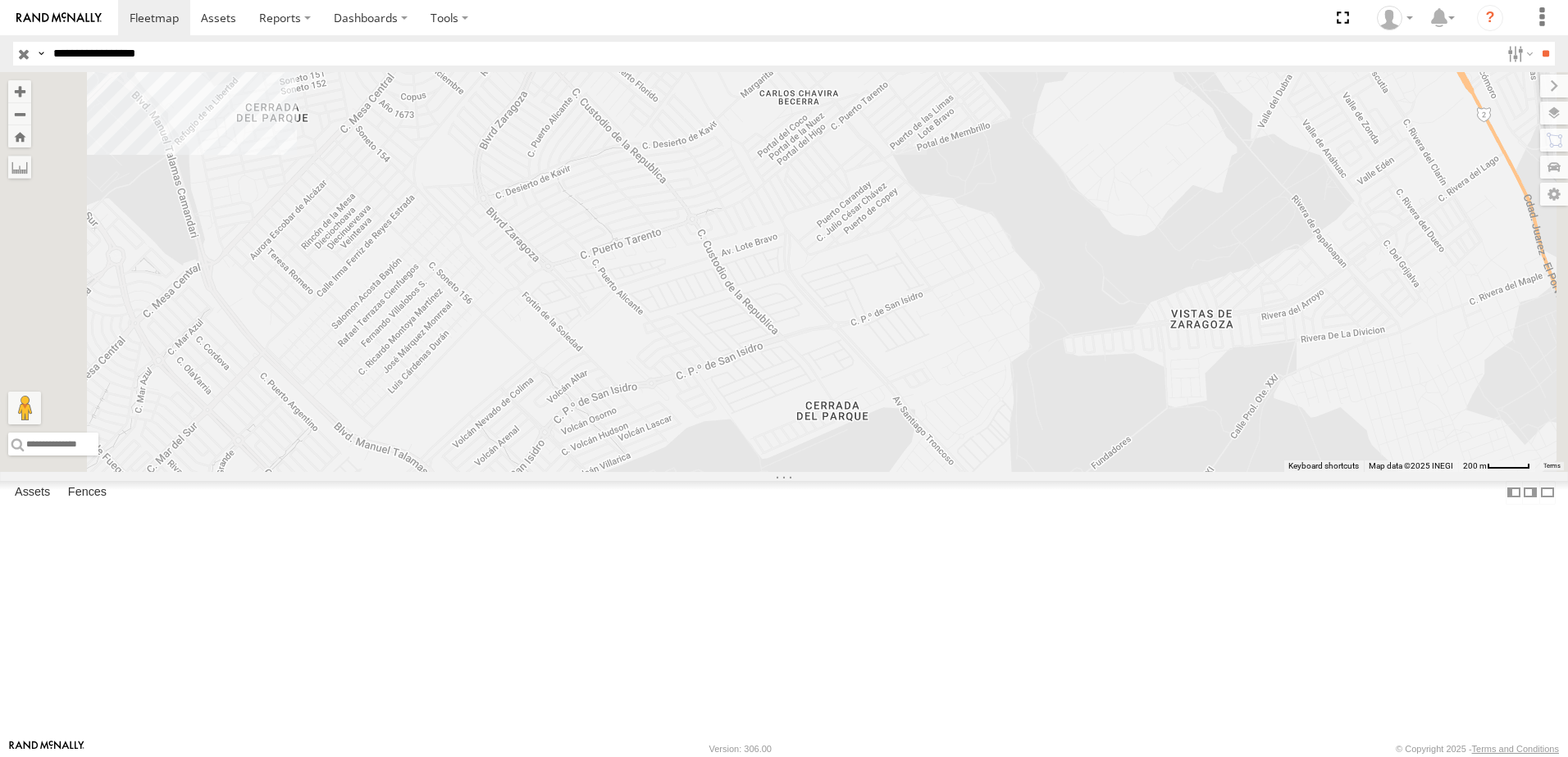
drag, startPoint x: 885, startPoint y: 361, endPoint x: 929, endPoint y: 347, distance: 46.2
click at [915, 351] on div "7323 8736 558 338" at bounding box center [784, 272] width 1568 height 400
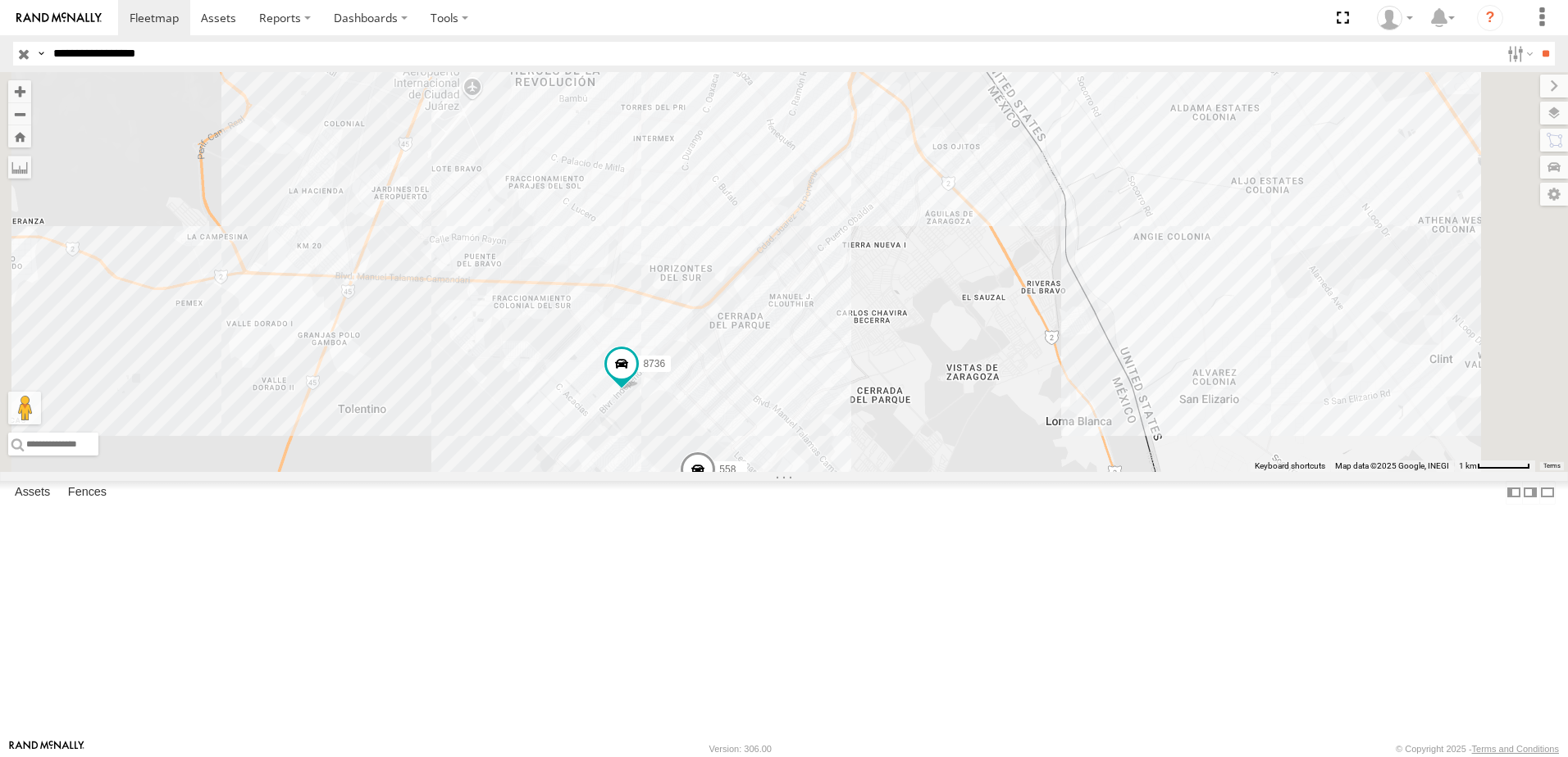
drag, startPoint x: 1126, startPoint y: 345, endPoint x: 1057, endPoint y: 463, distance: 136.7
click at [1075, 459] on div "7323 8736 558 338" at bounding box center [784, 272] width 1568 height 400
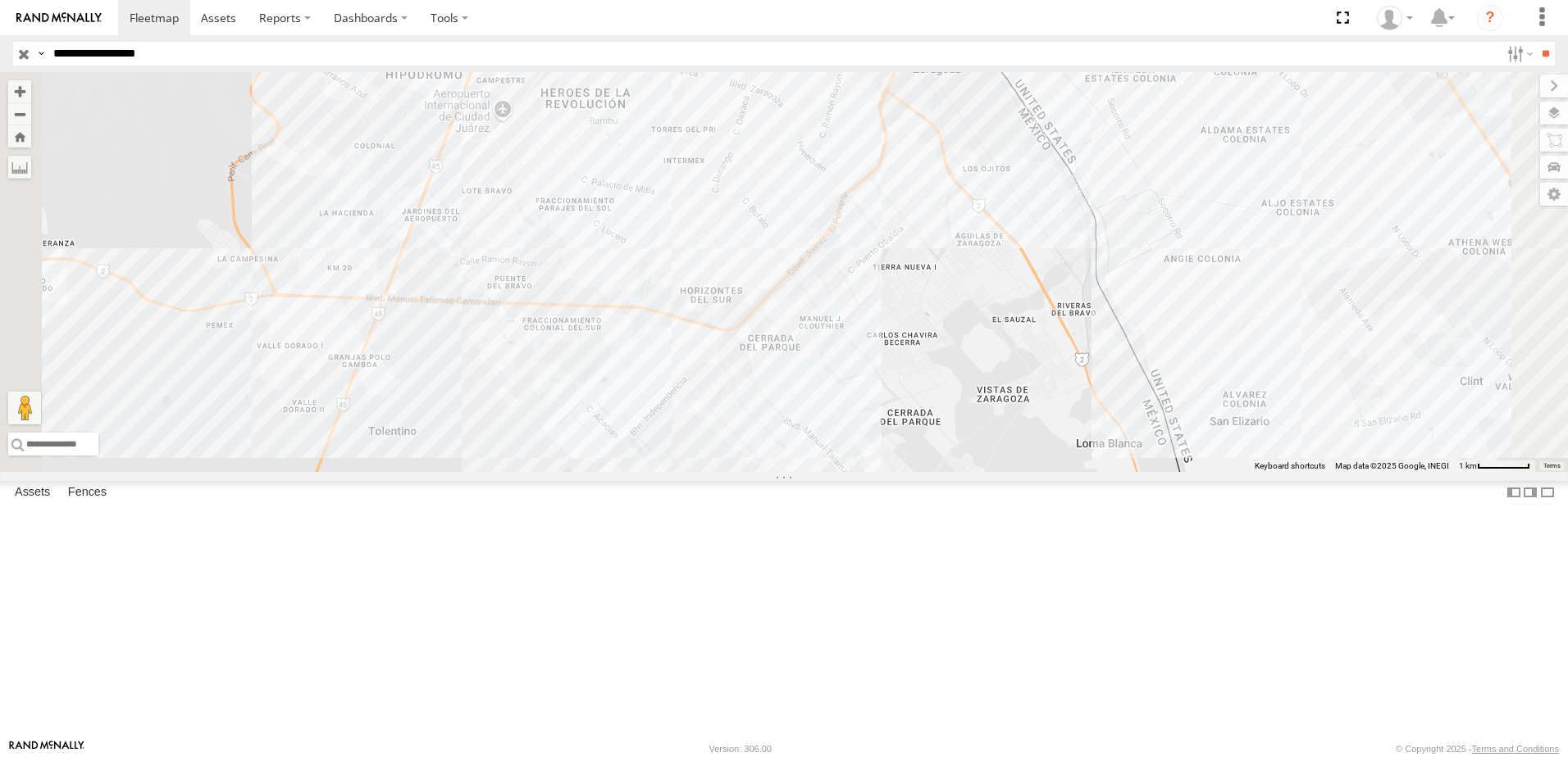
drag, startPoint x: 1094, startPoint y: 372, endPoint x: 1094, endPoint y: 386, distance: 14.0
click at [1094, 386] on div "2 558 338" at bounding box center [784, 272] width 1568 height 400
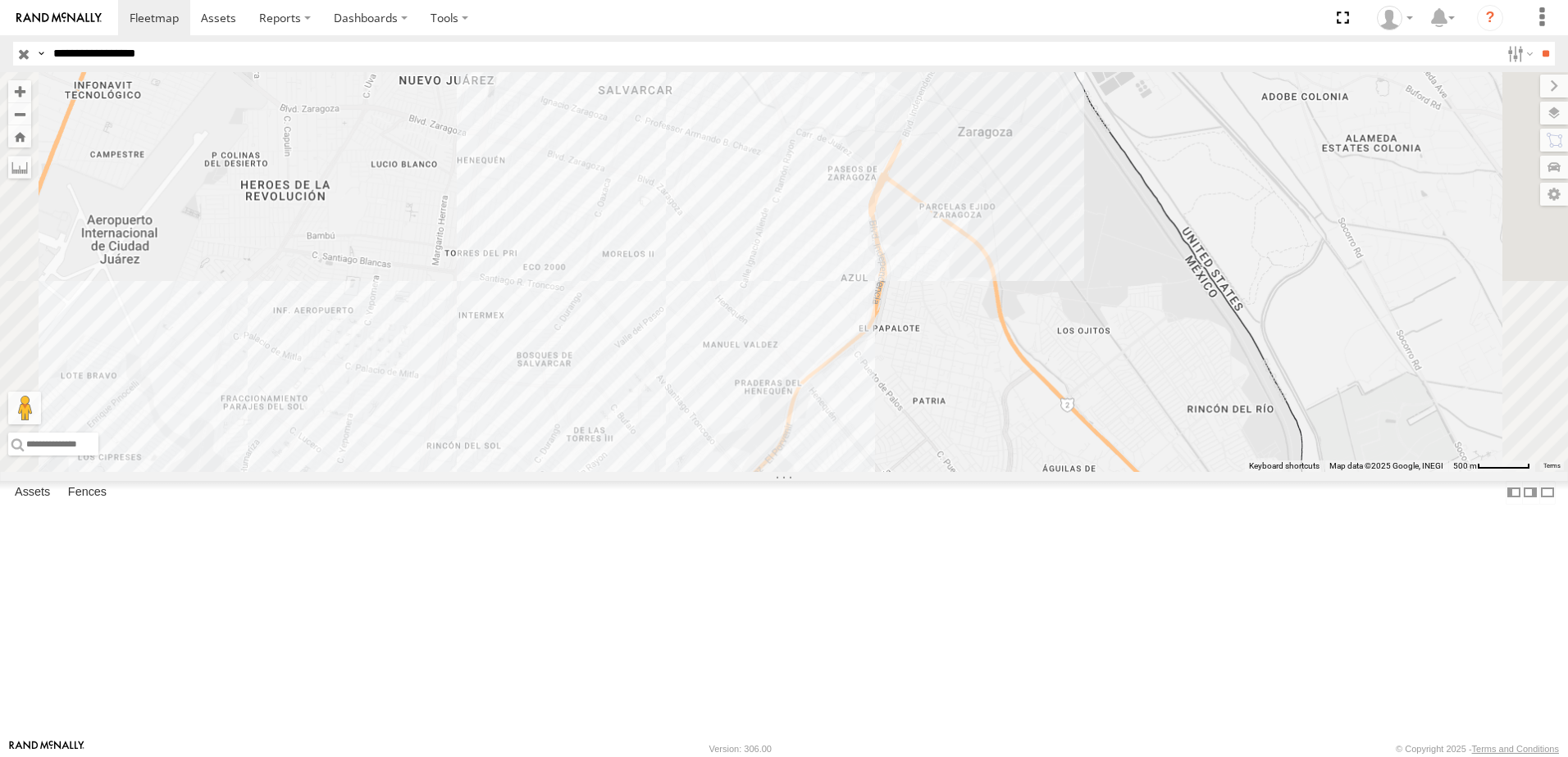
drag, startPoint x: 1108, startPoint y: 219, endPoint x: 1105, endPoint y: 229, distance: 10.4
click at [1105, 229] on div "558 338" at bounding box center [784, 272] width 1568 height 400
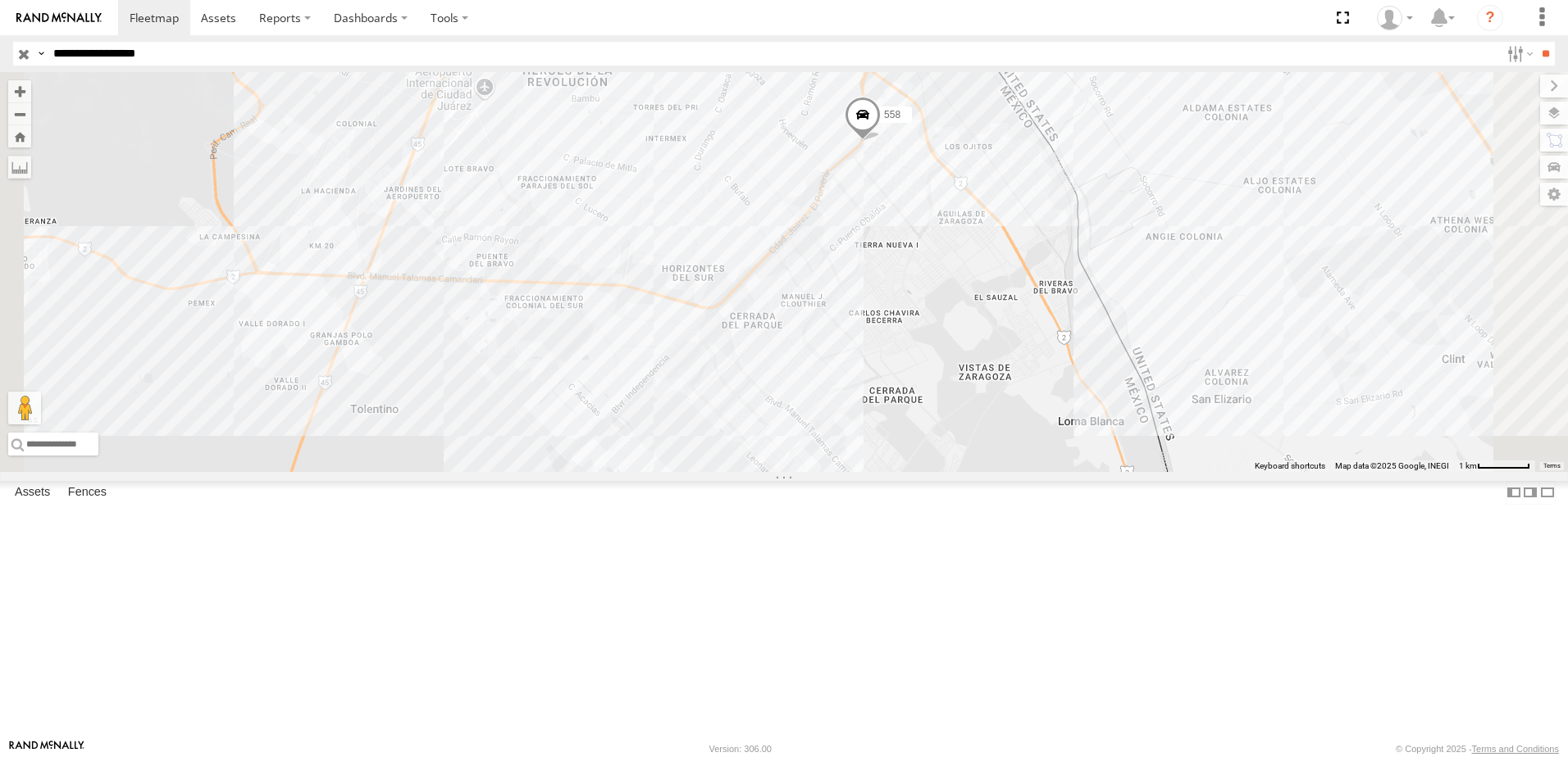
click at [1095, 435] on div "2 558 338" at bounding box center [784, 272] width 1568 height 400
drag, startPoint x: 1020, startPoint y: 273, endPoint x: 980, endPoint y: 357, distance: 93.0
click at [980, 357] on div "3 338" at bounding box center [784, 272] width 1568 height 400
